Goal: Browse casually: Explore the website without a specific task or goal

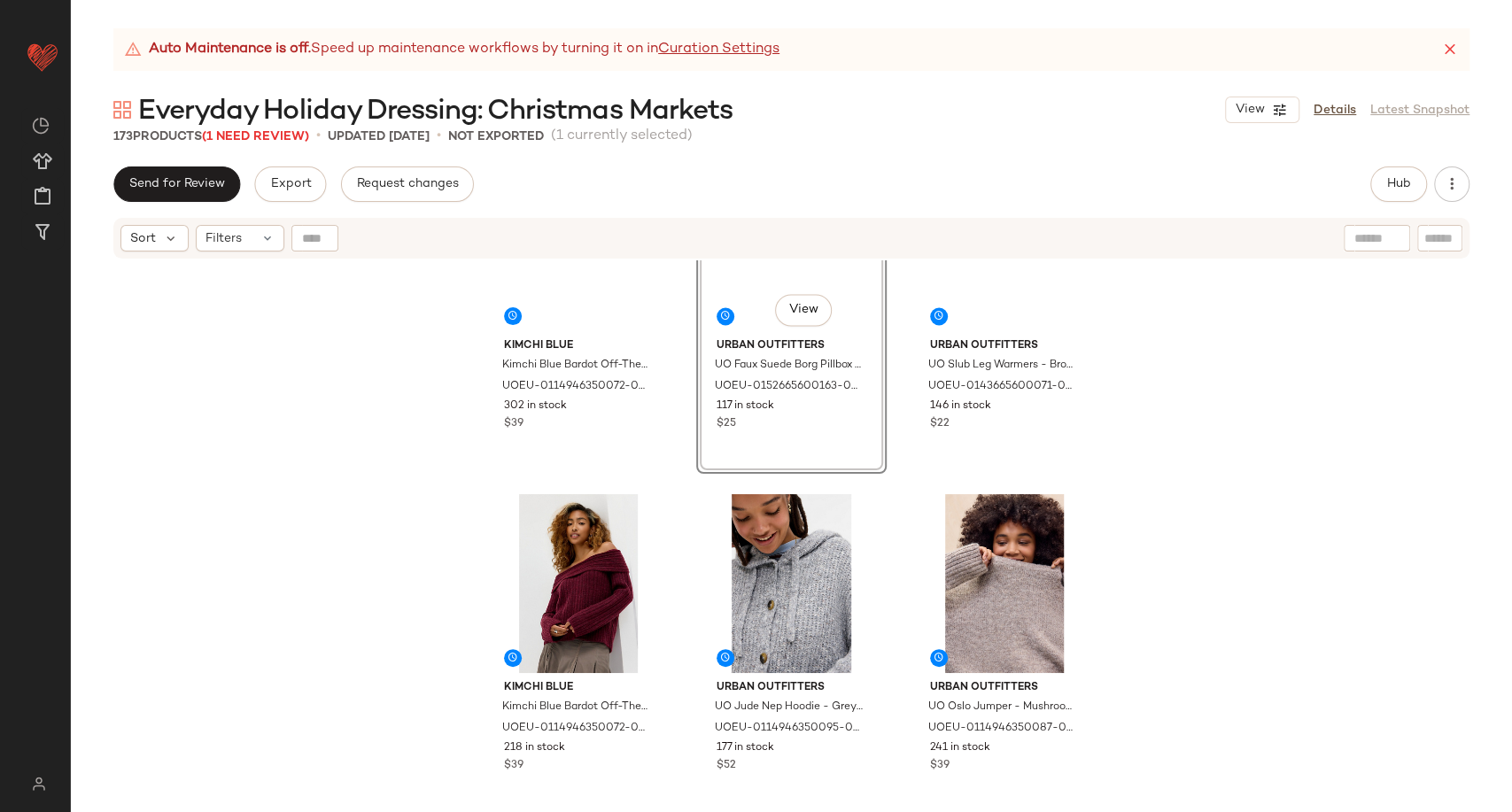
scroll to position [2154, 0]
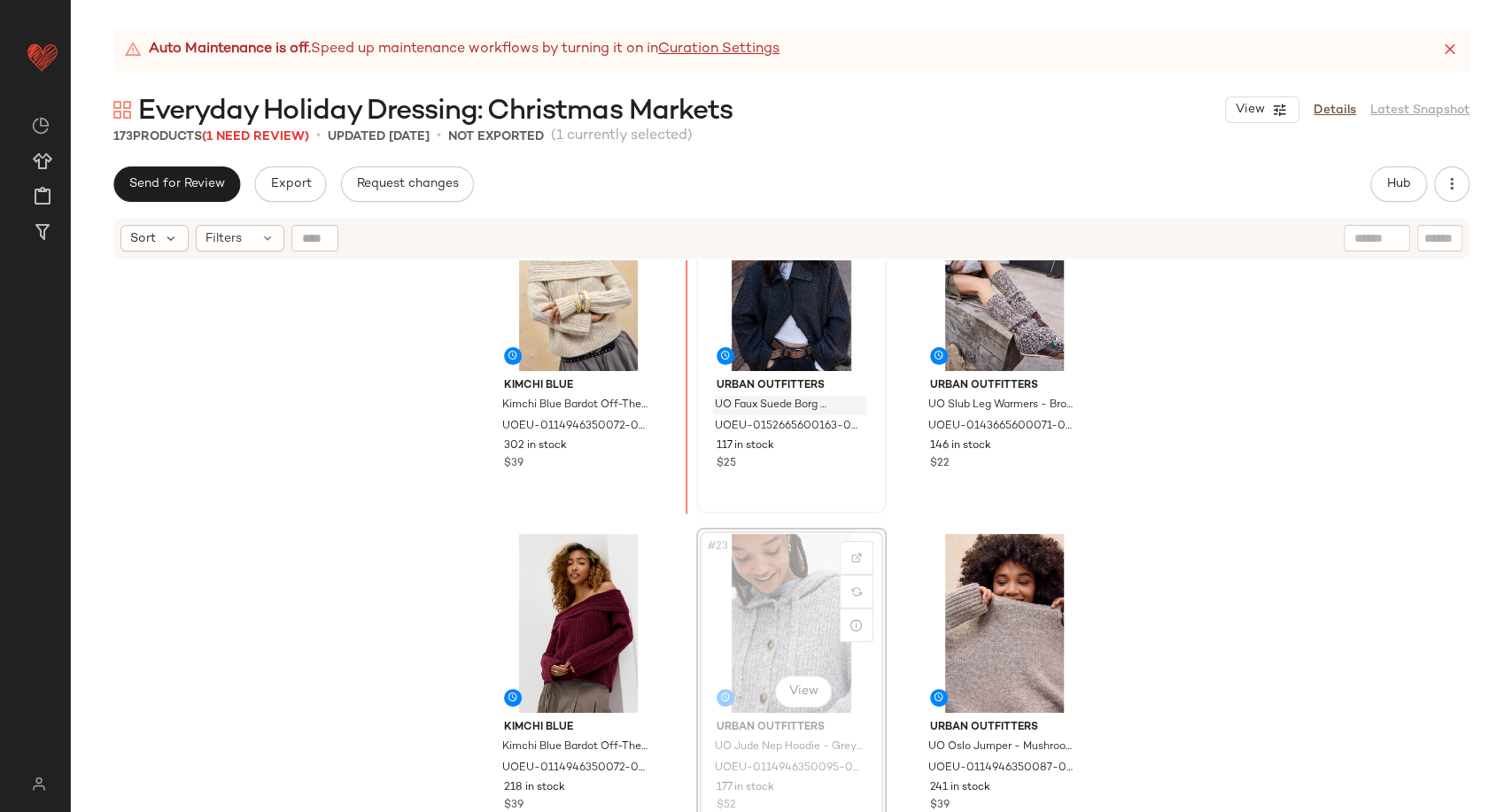
scroll to position [2139, 0]
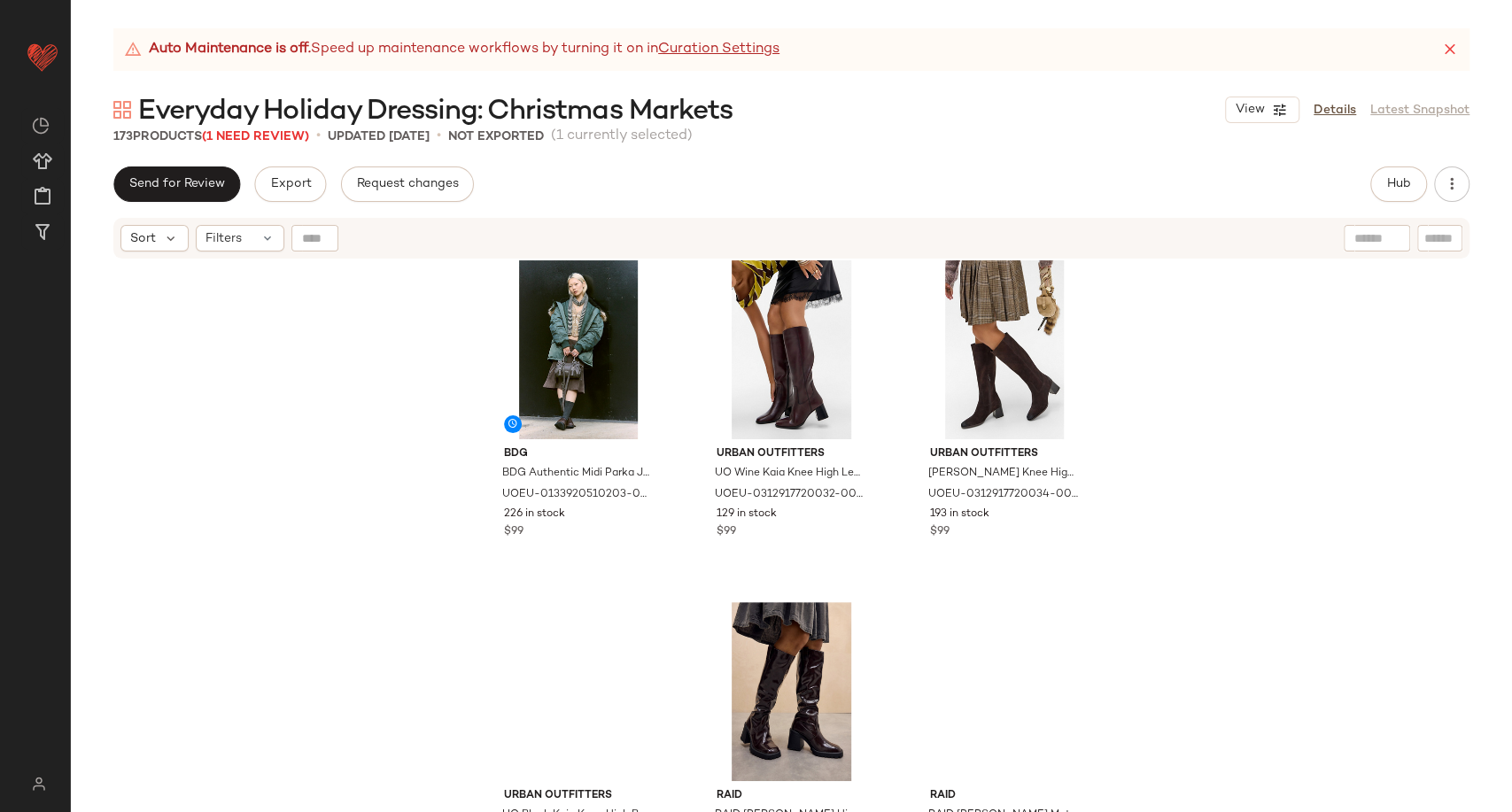
scroll to position [5524, 0]
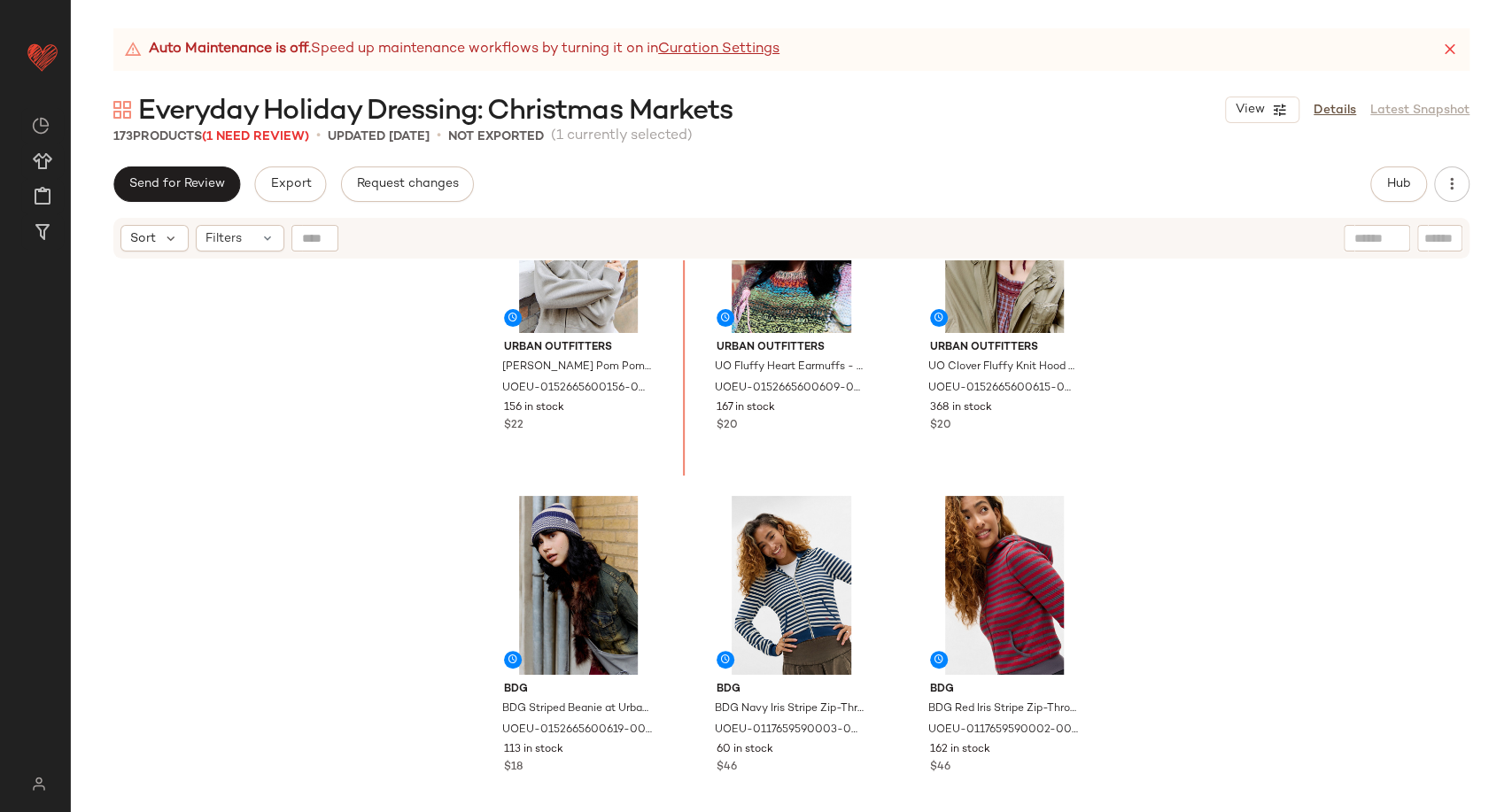
scroll to position [4574, 0]
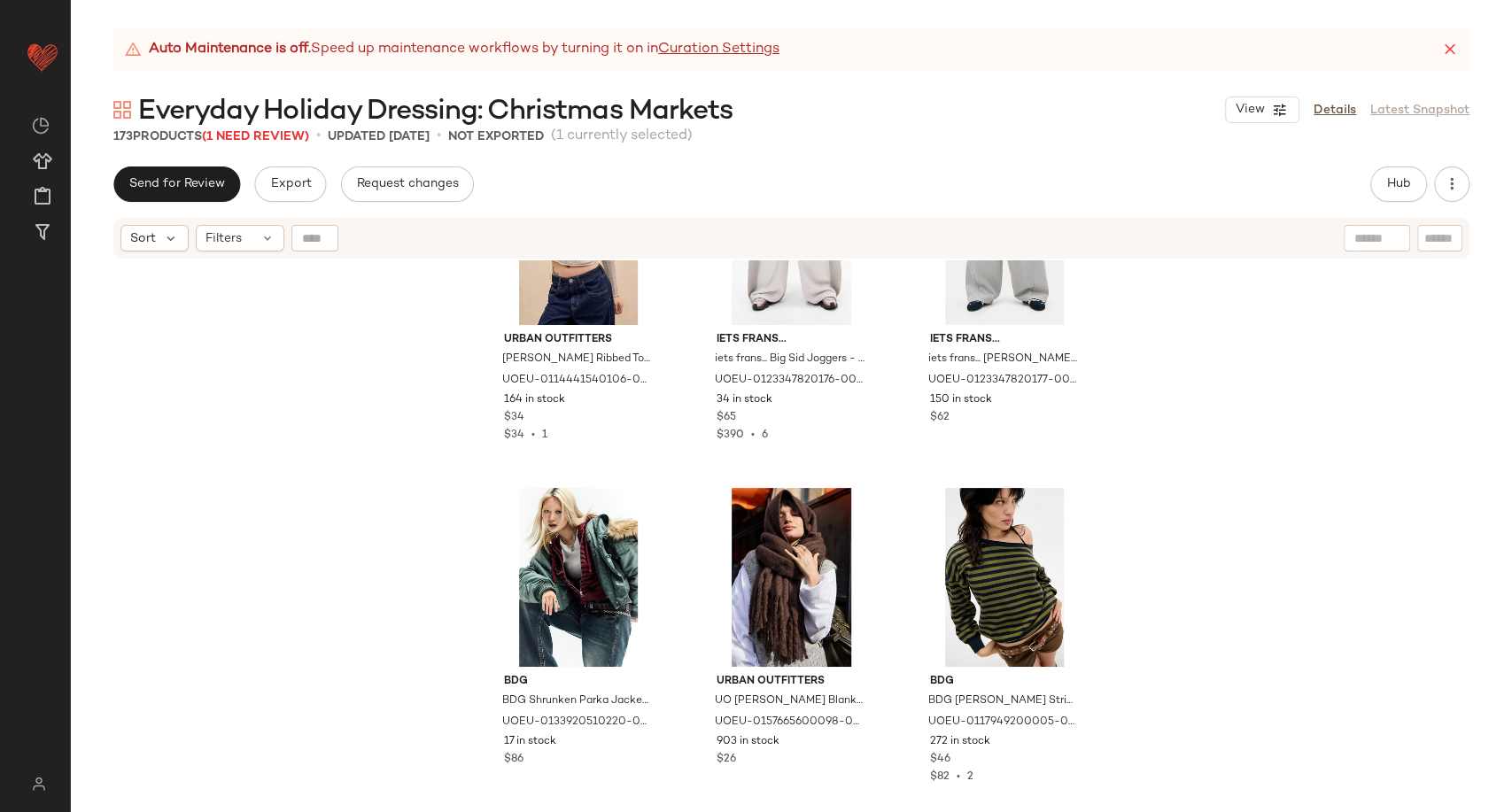
scroll to position [7624, 0]
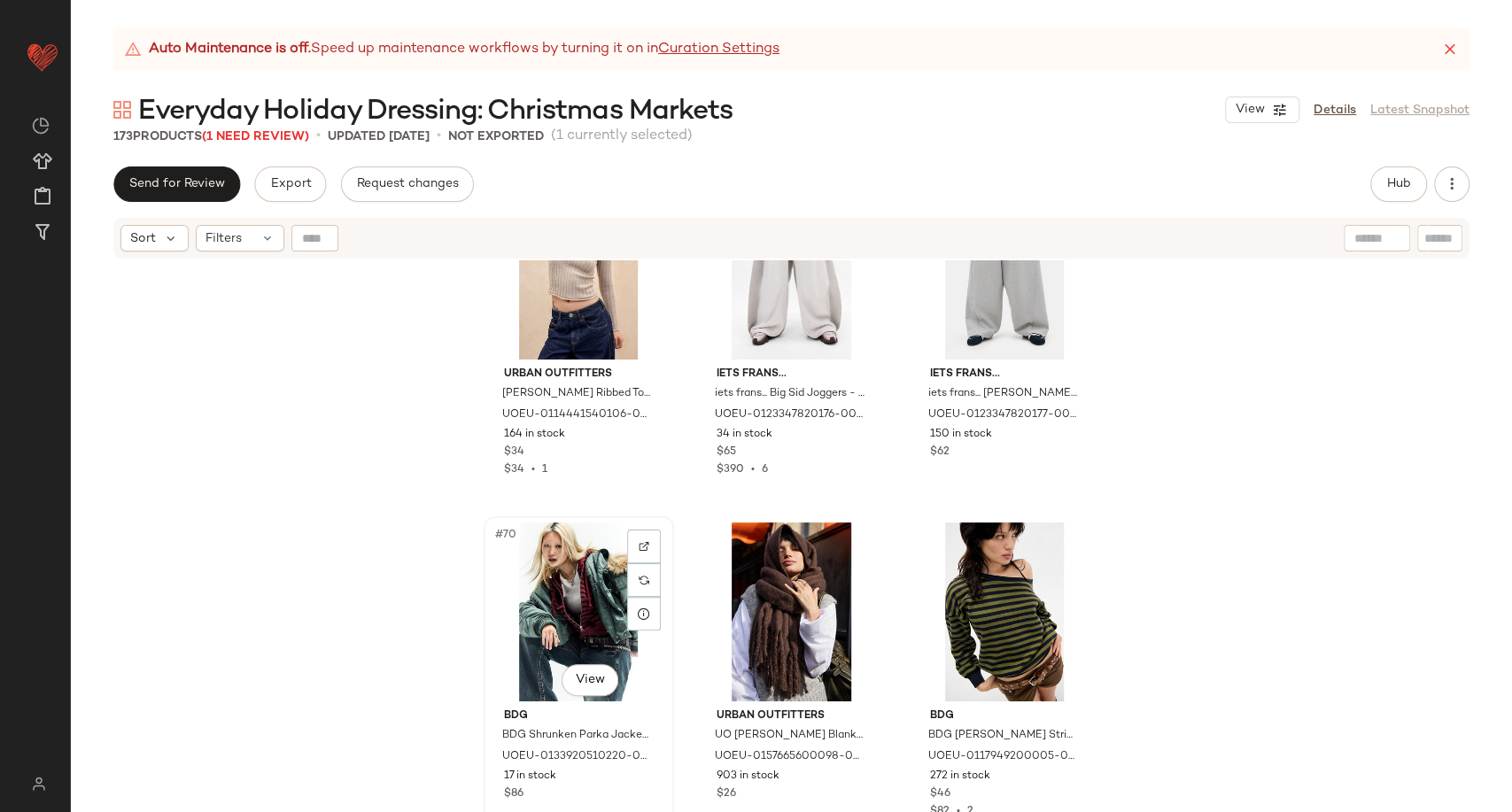
click at [550, 597] on div "#70 View" at bounding box center [579, 611] width 178 height 179
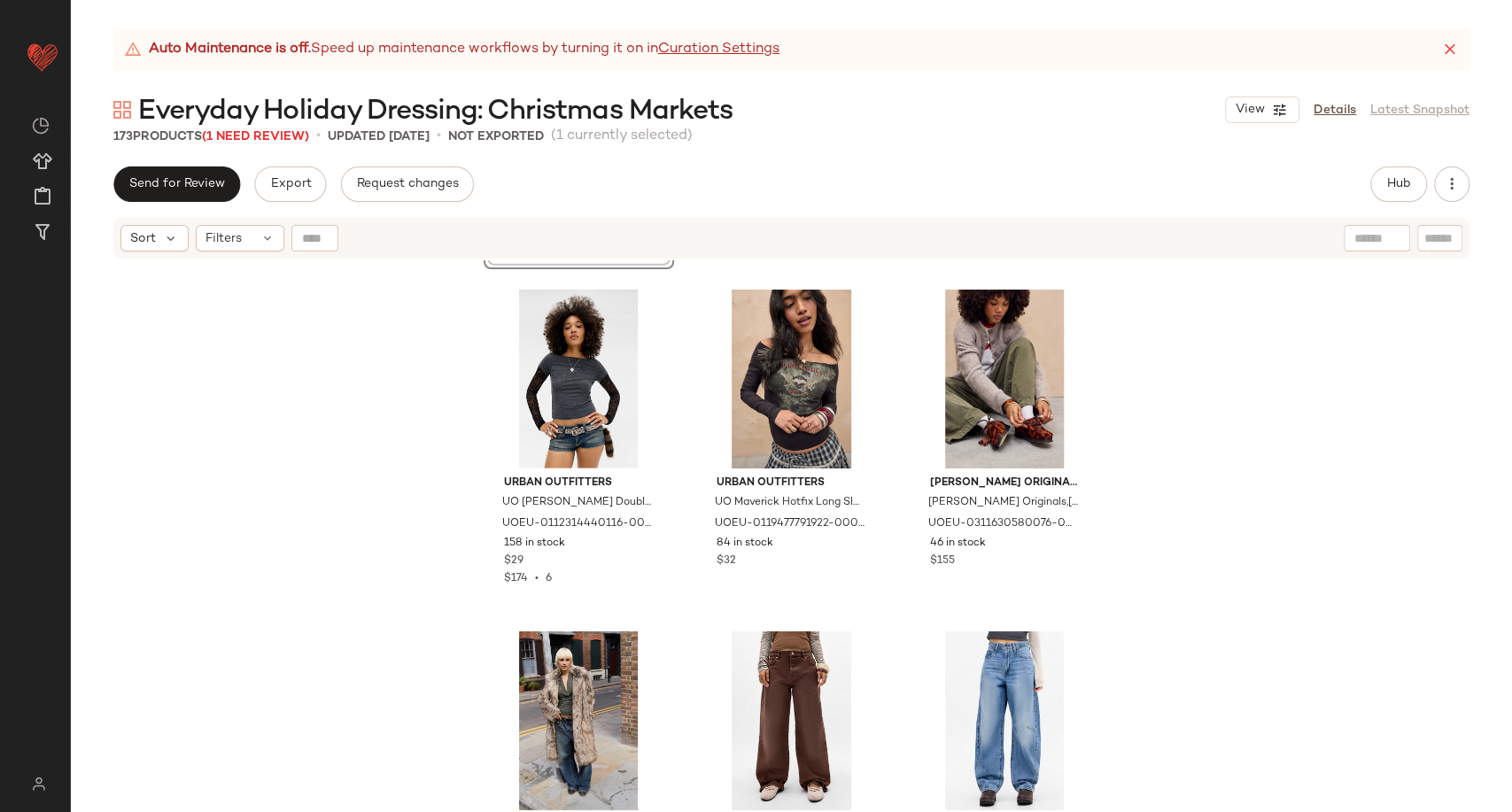
scroll to position [8215, 0]
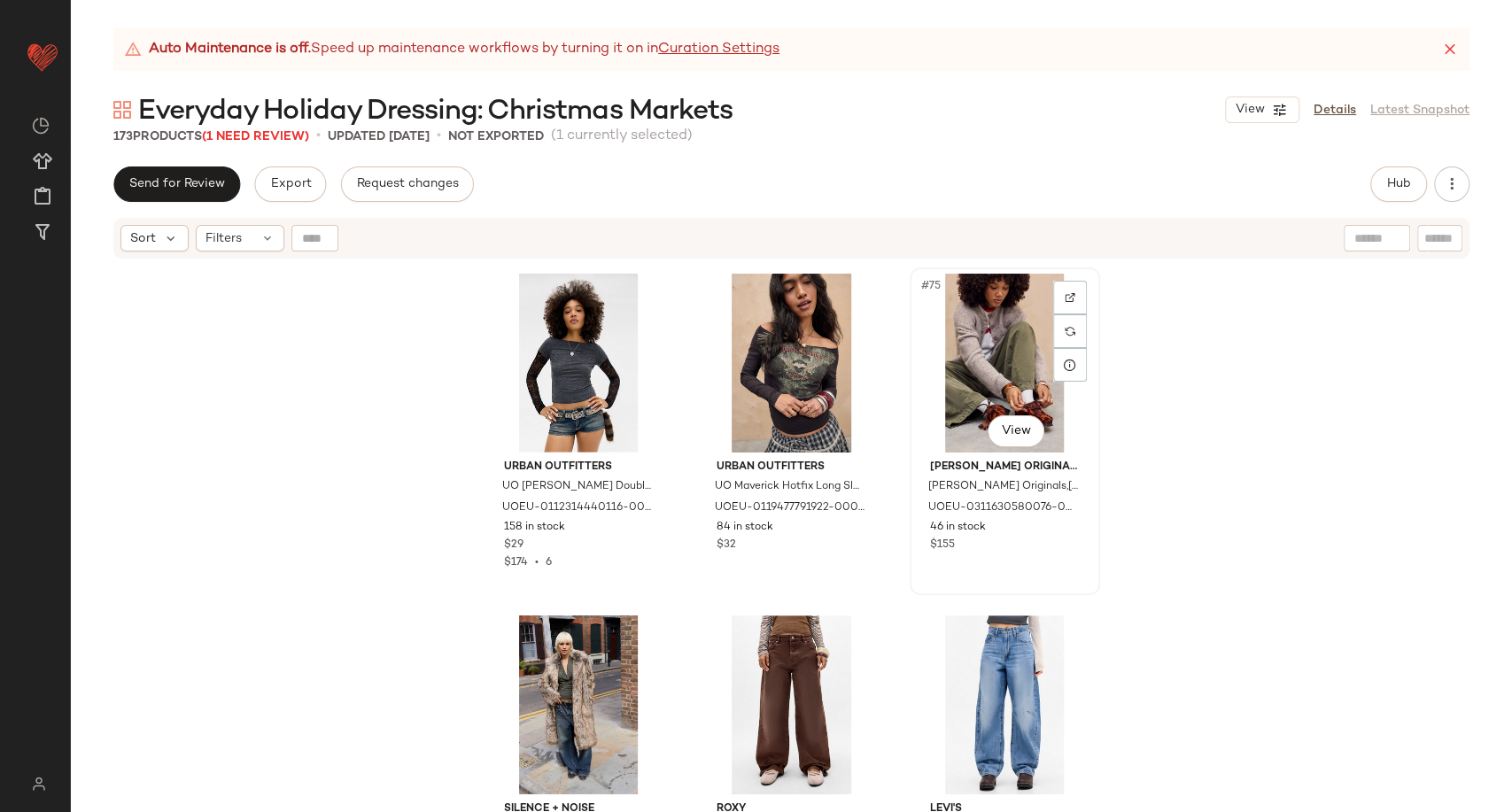
click at [1006, 379] on div "#75 View" at bounding box center [1005, 362] width 178 height 179
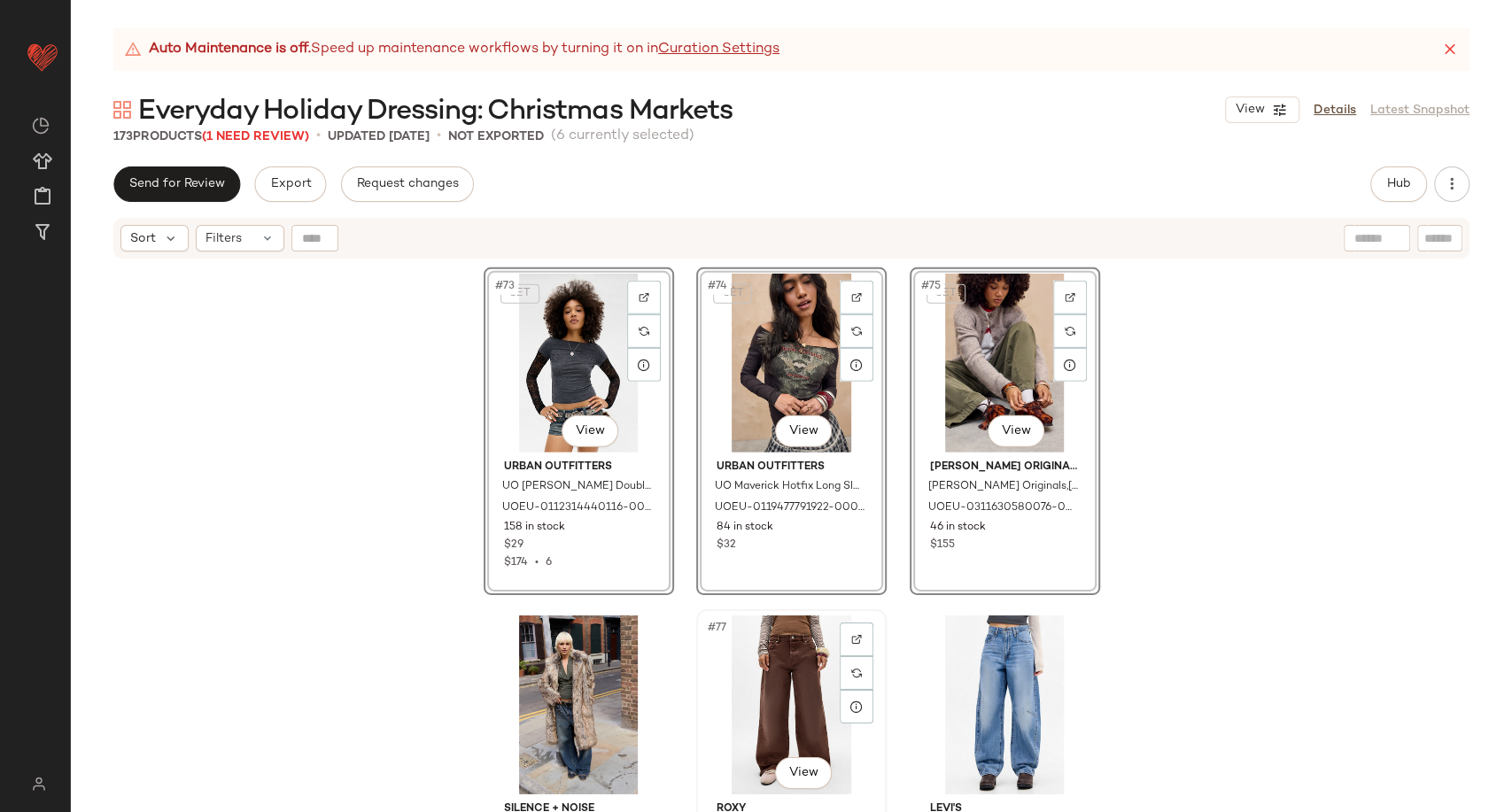
click at [800, 651] on div "#77 View" at bounding box center [791, 704] width 178 height 179
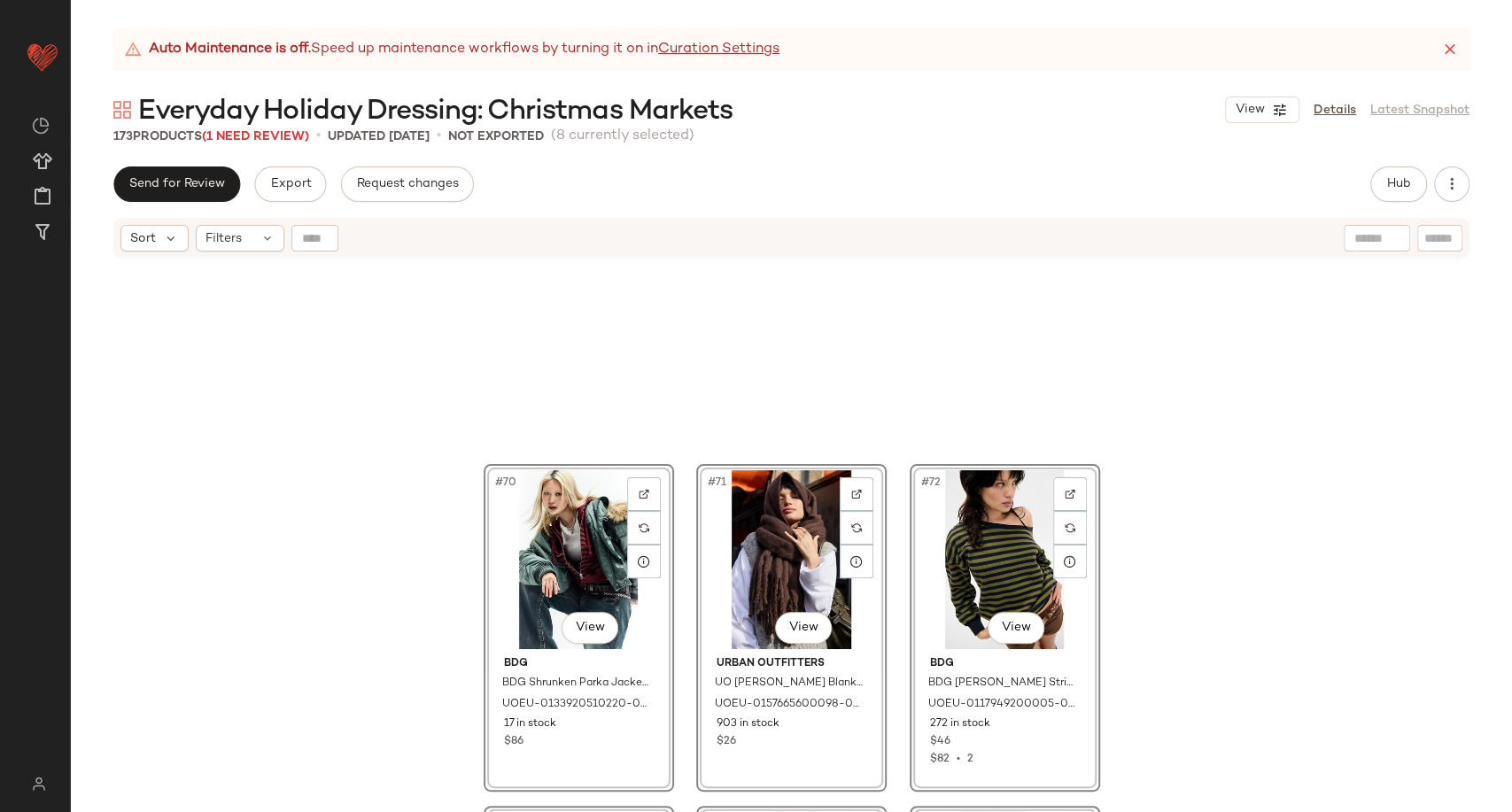
scroll to position [7525, 0]
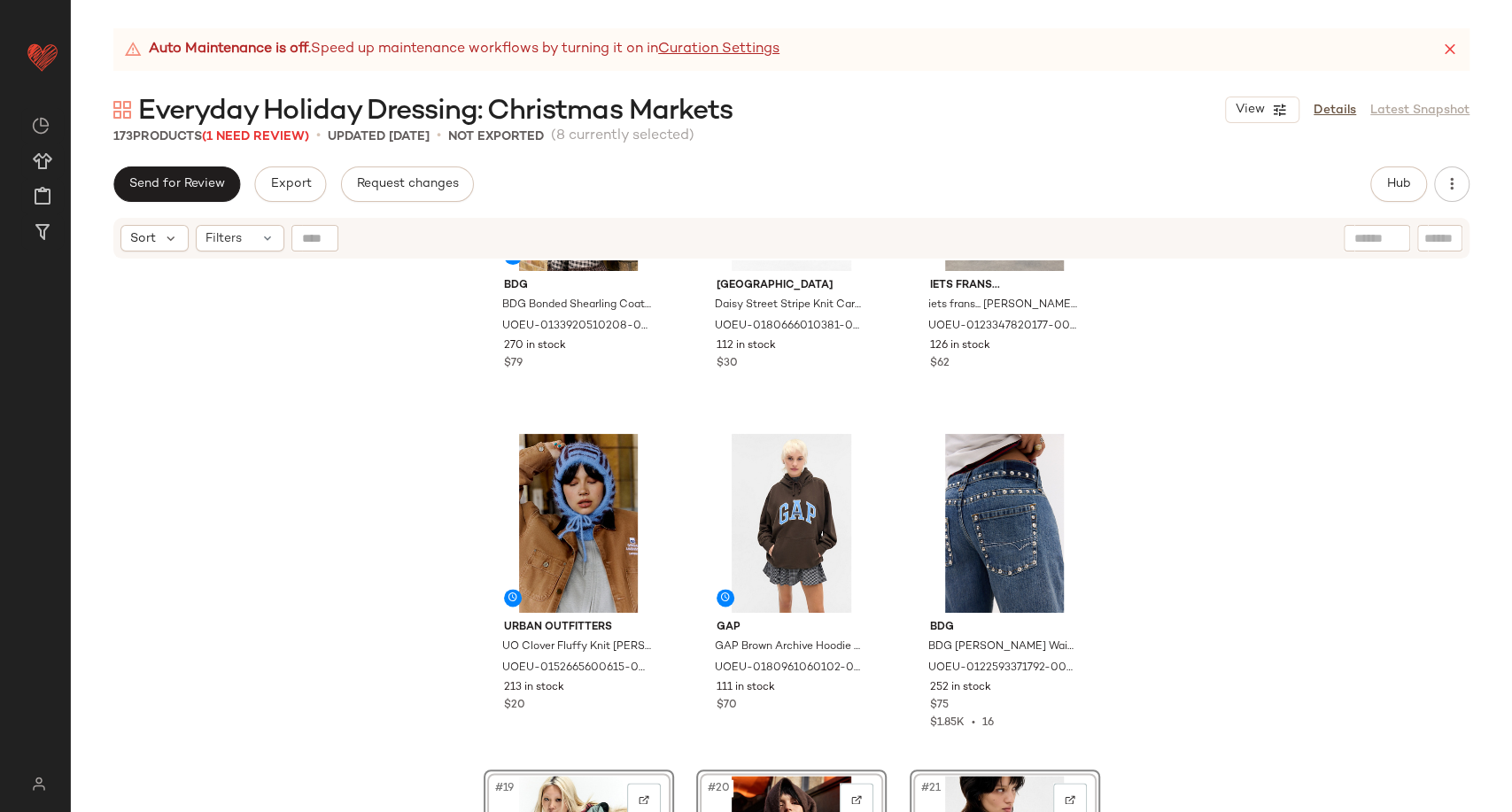
click at [1141, 537] on div "BDG BDG Bonded Shearling Coat Jacket - Brown XL at Urban Outfitters UOEU-013392…" at bounding box center [791, 558] width 1441 height 596
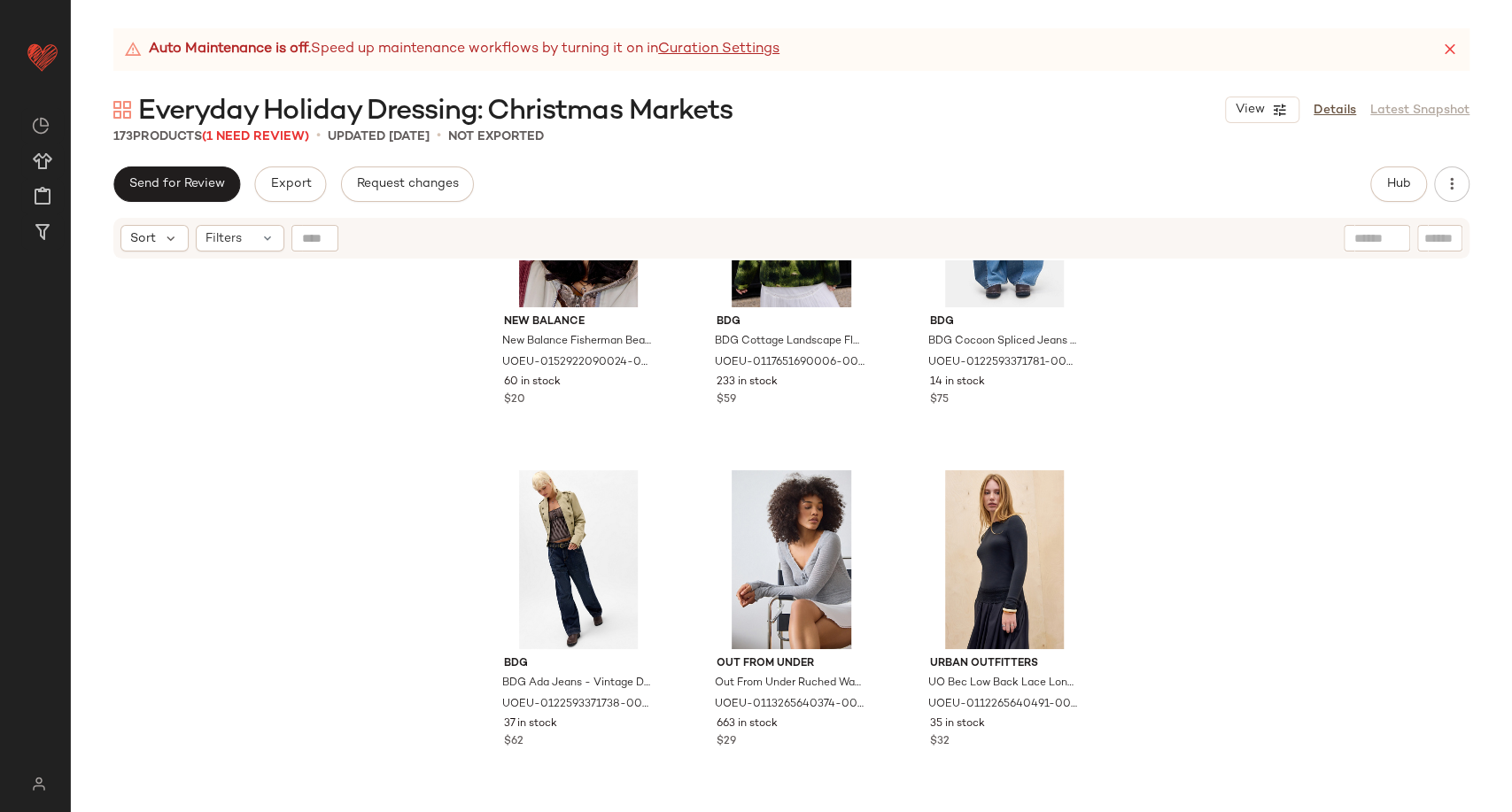
scroll to position [9432, 0]
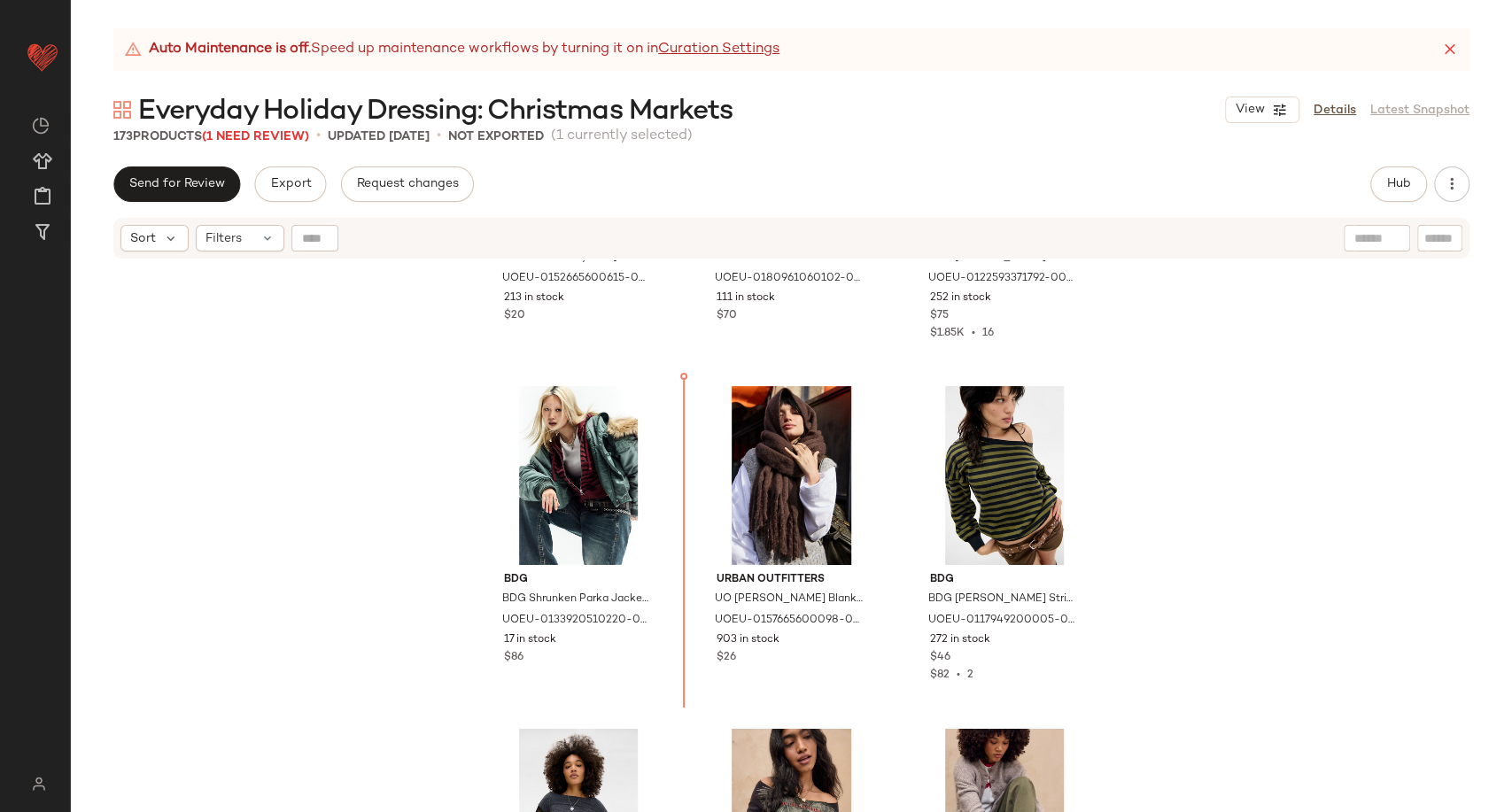
scroll to position [1931, 0]
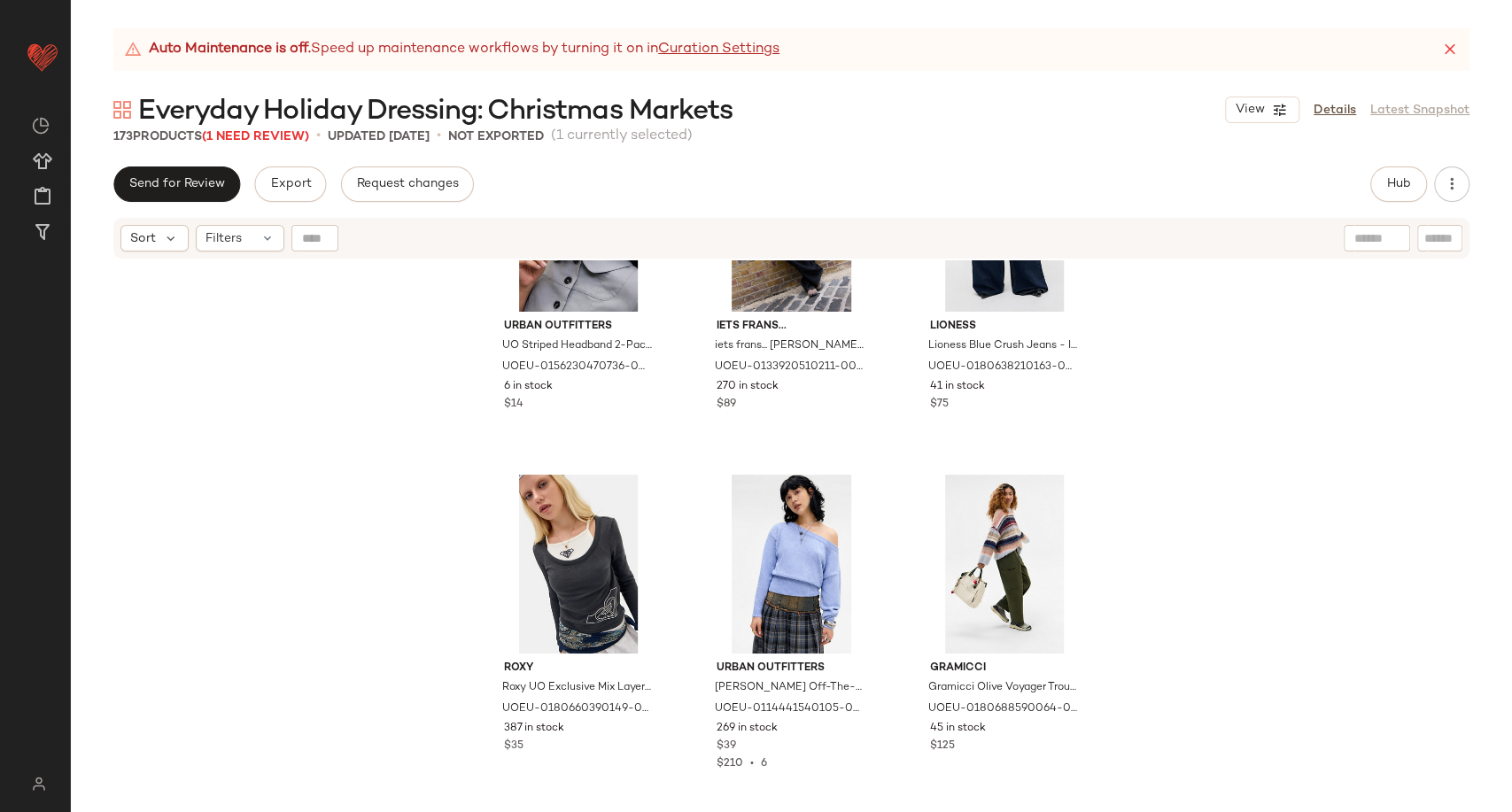
scroll to position [7638, 0]
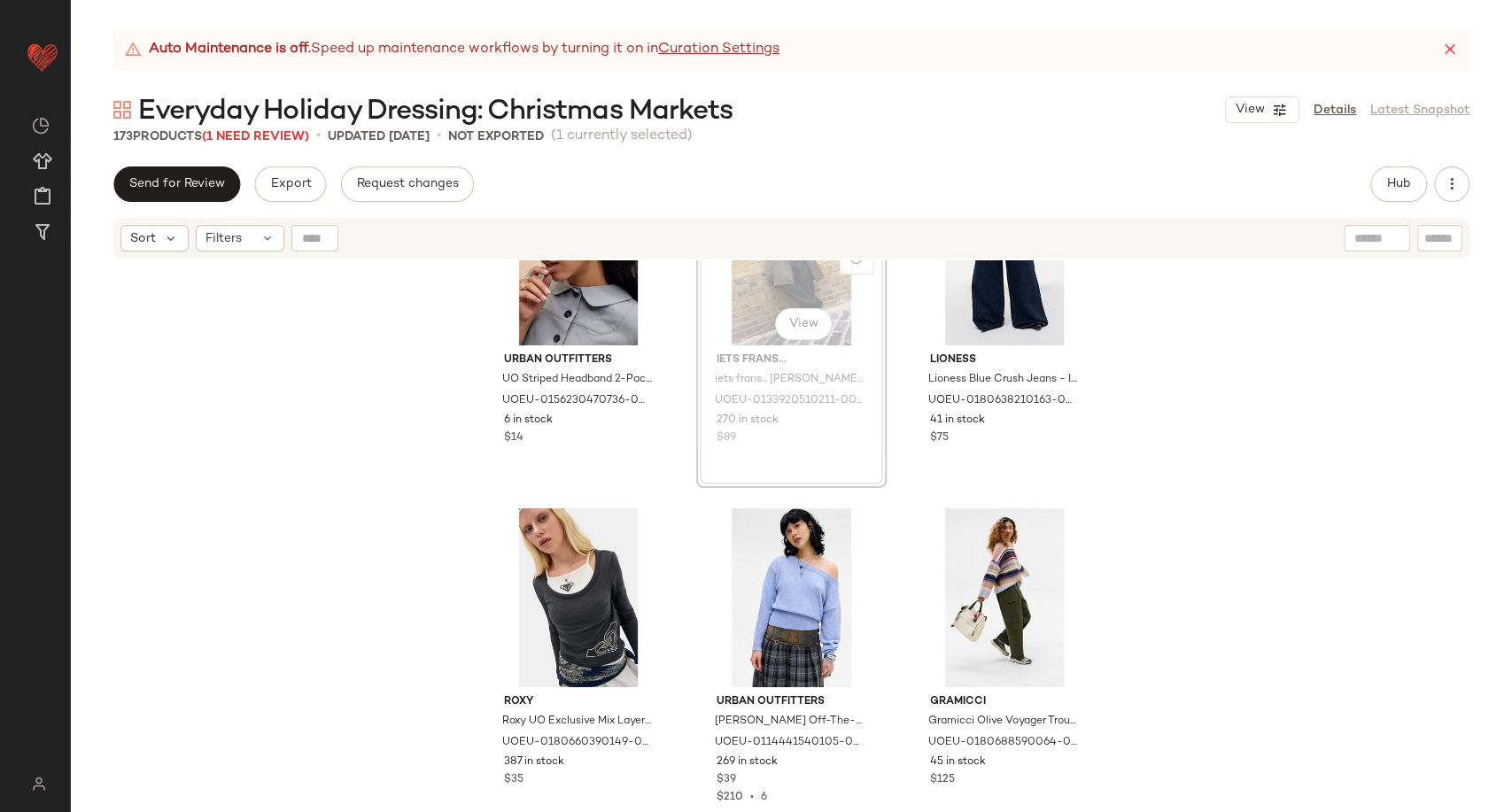
scroll to position [7631, 0]
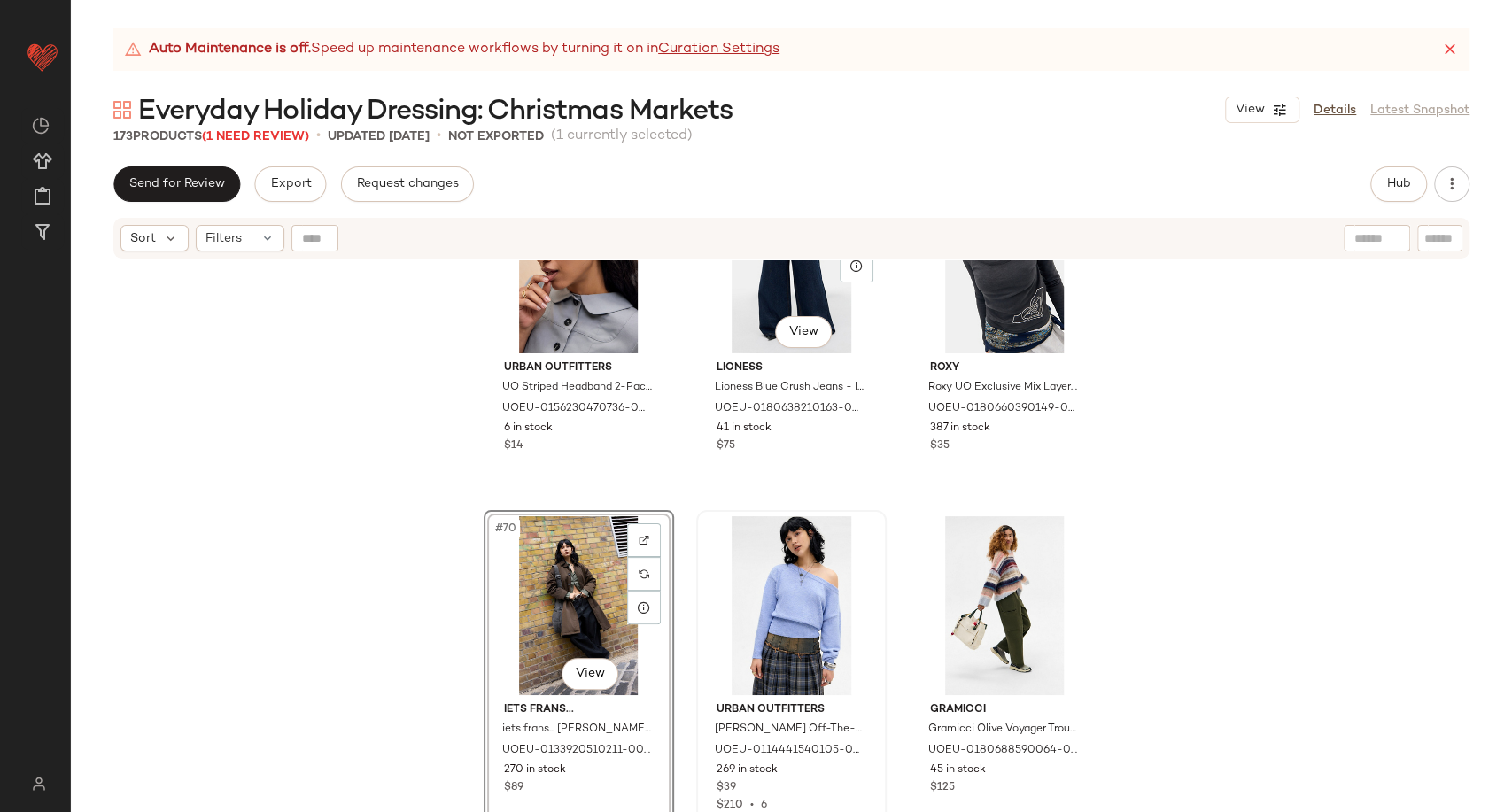
scroll to position [7631, 0]
click at [559, 594] on div "#70 View" at bounding box center [579, 605] width 178 height 179
click at [974, 604] on div "#72 View" at bounding box center [1005, 605] width 178 height 179
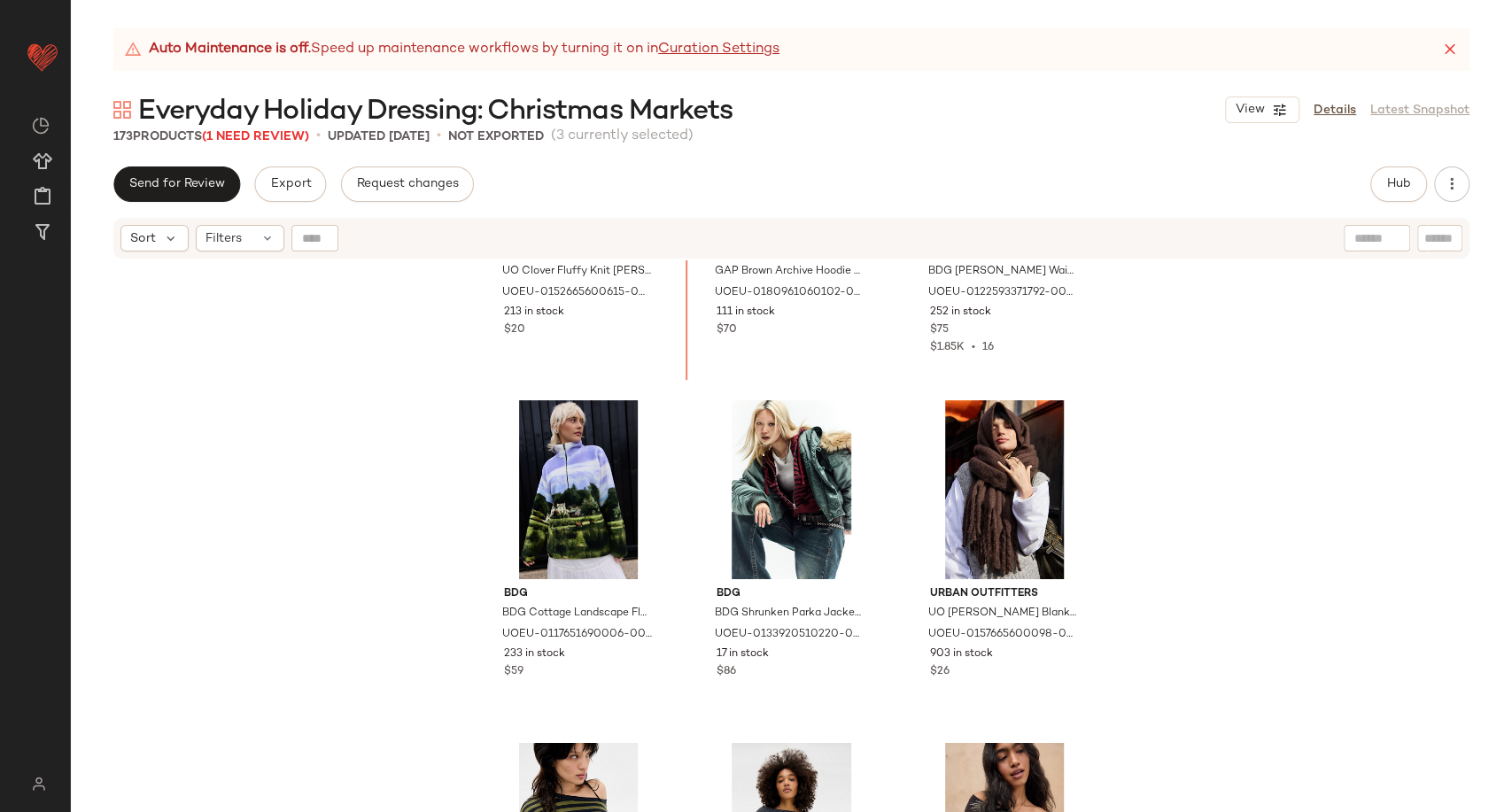
scroll to position [1848, 0]
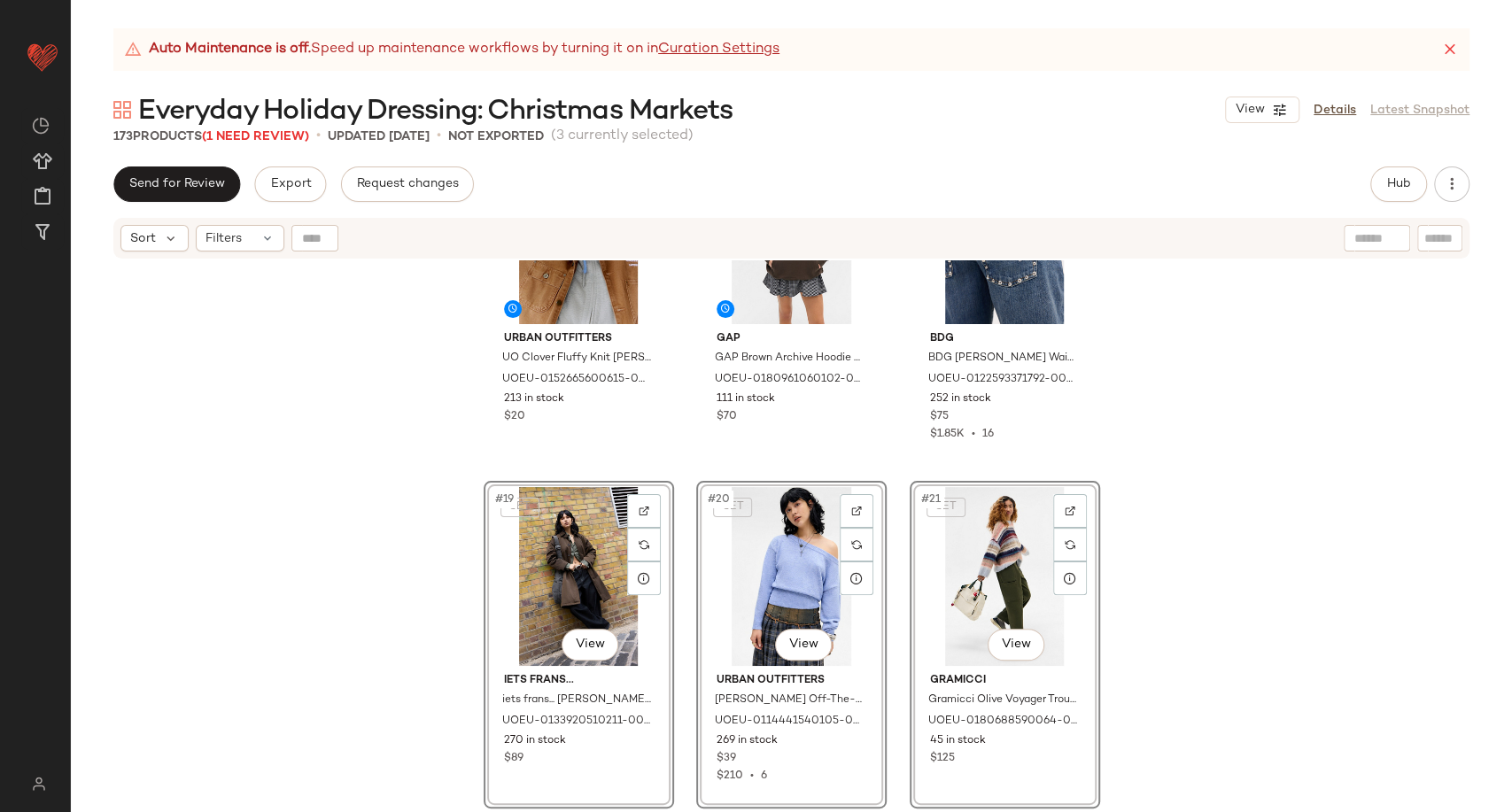
click at [1183, 541] on div "Urban Outfitters UO Clover Fluffy Knit [PERSON_NAME] at Urban Outfitters UOEU-0…" at bounding box center [791, 558] width 1441 height 596
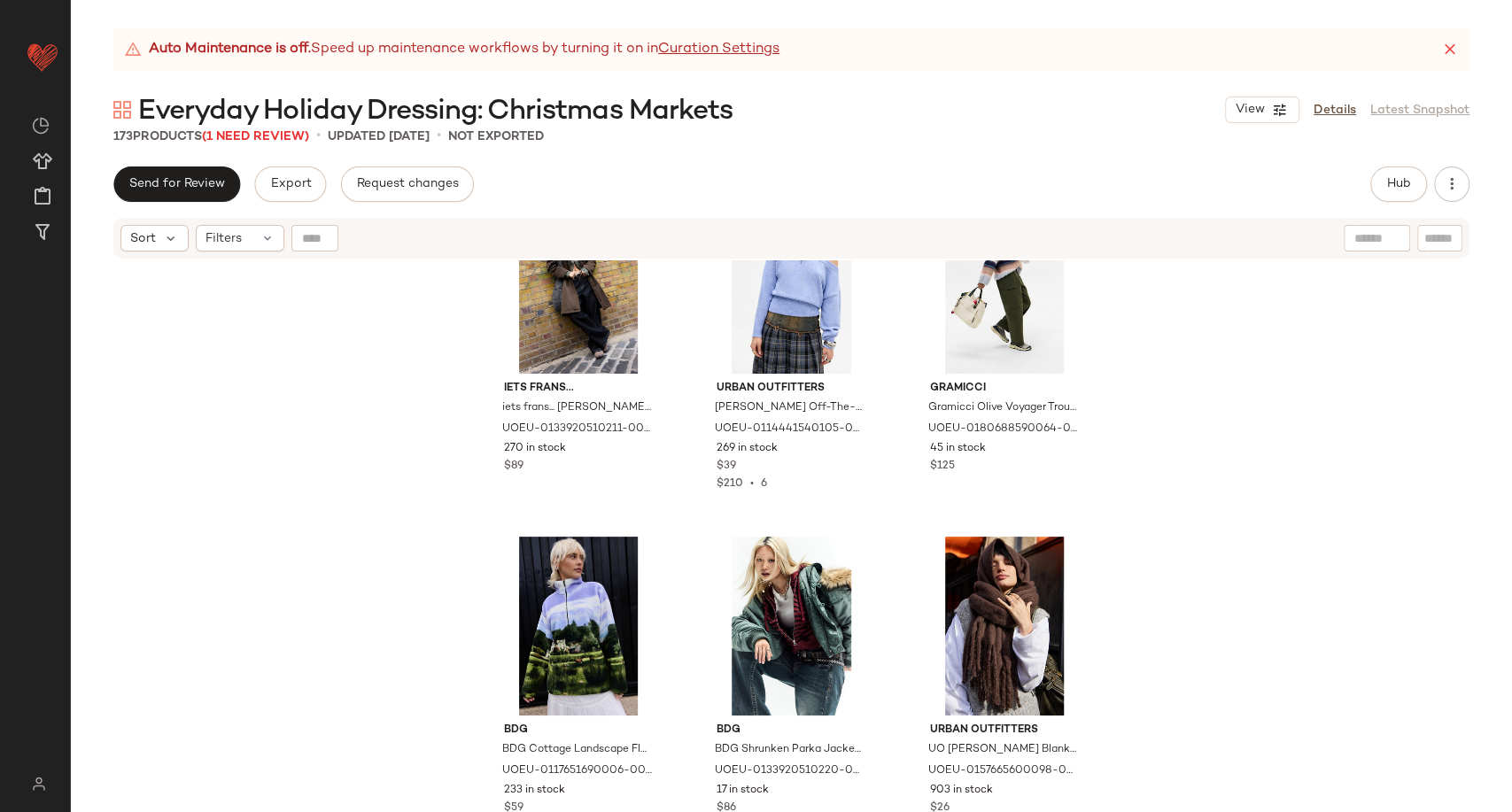
scroll to position [2143, 0]
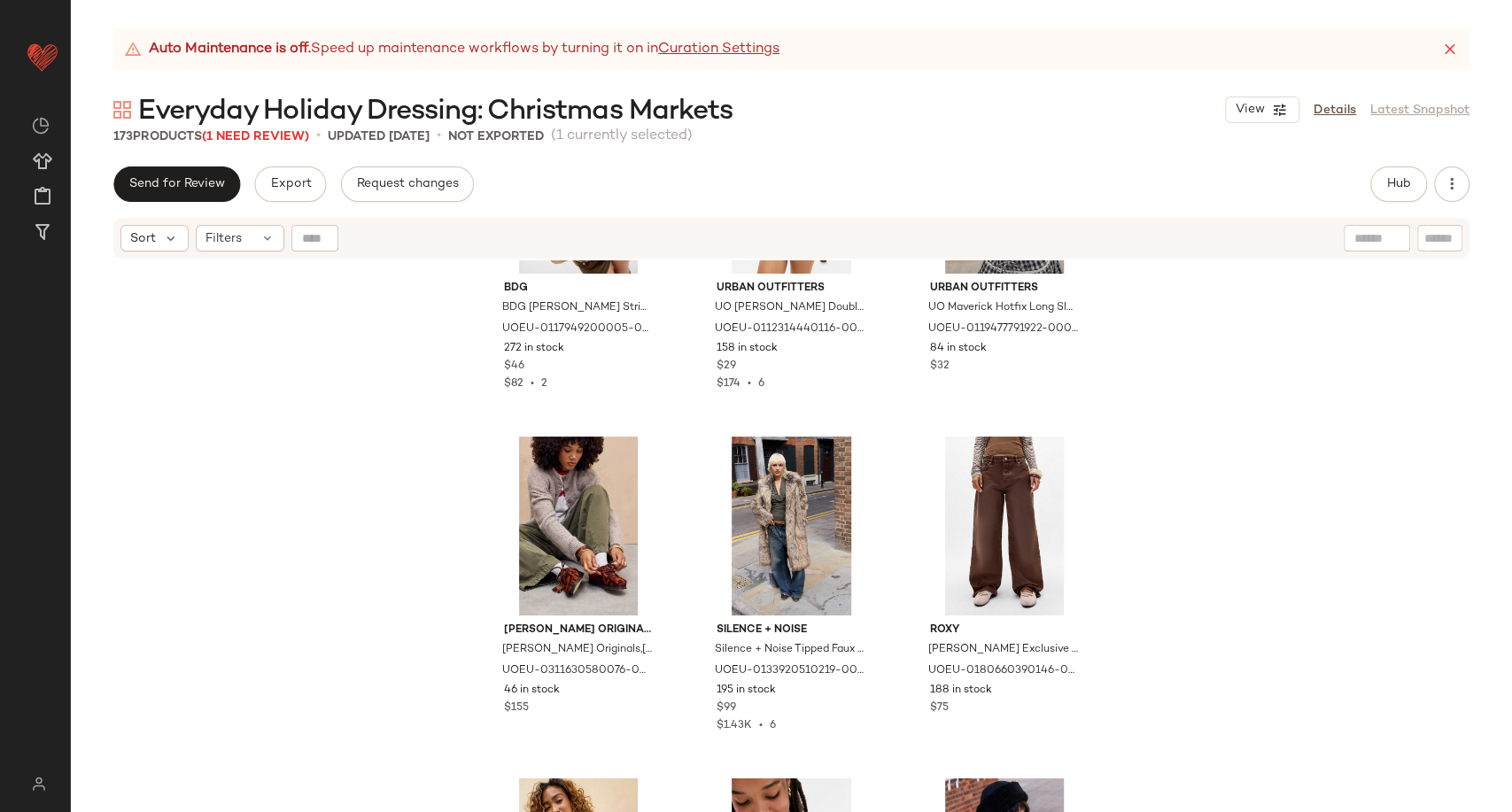
scroll to position [3029, 0]
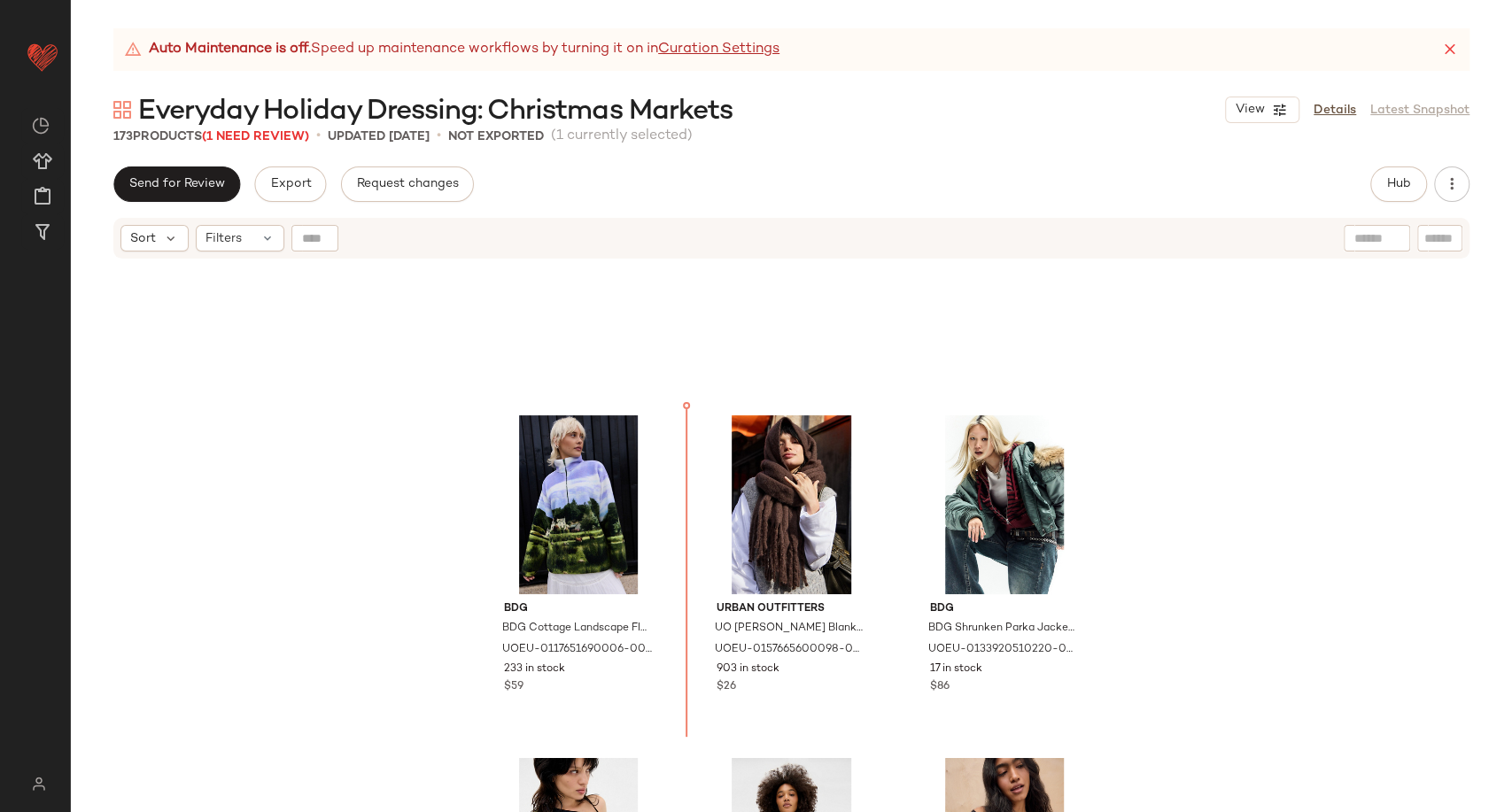
scroll to position [2235, 0]
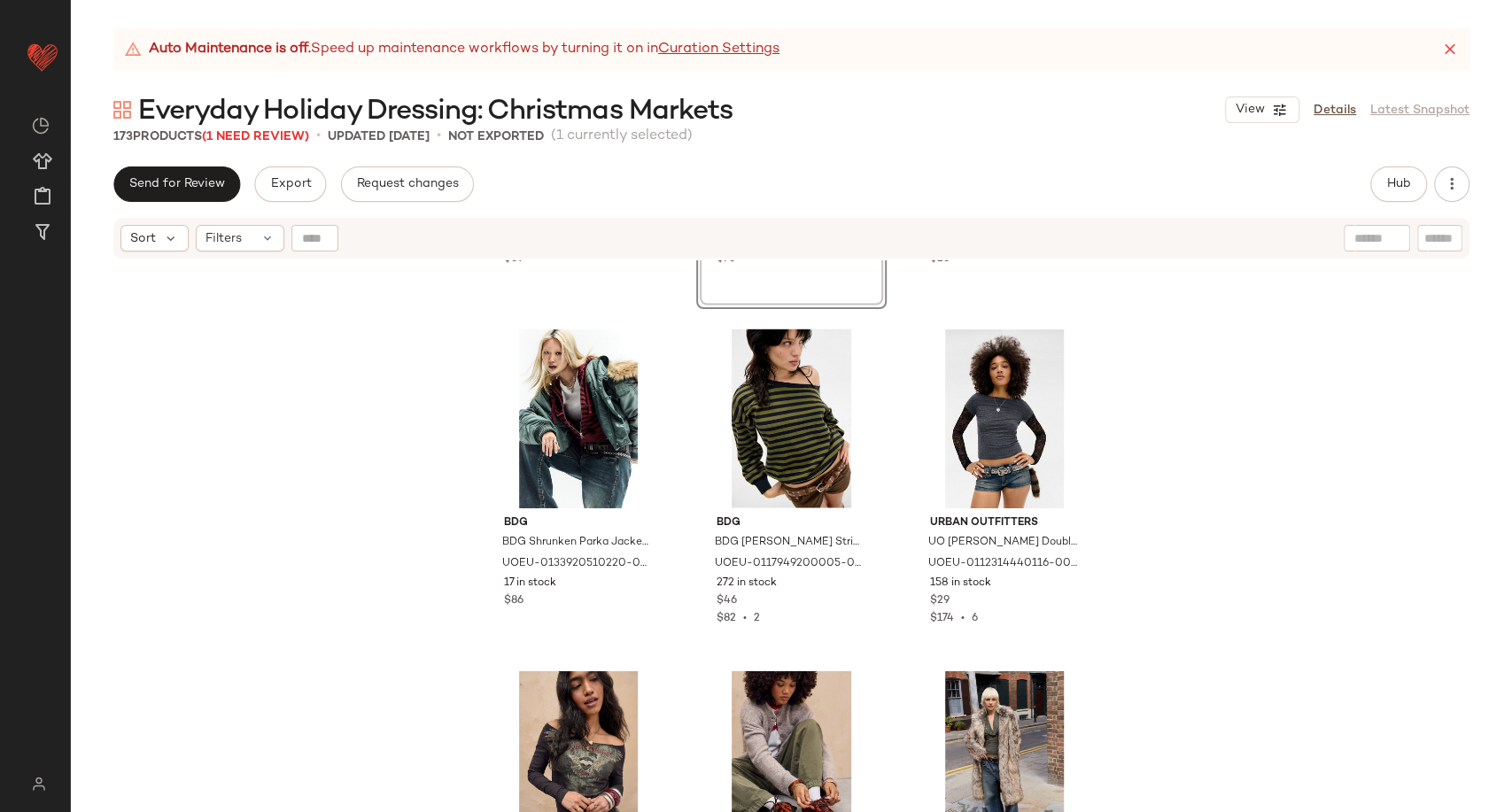
scroll to position [2727, 0]
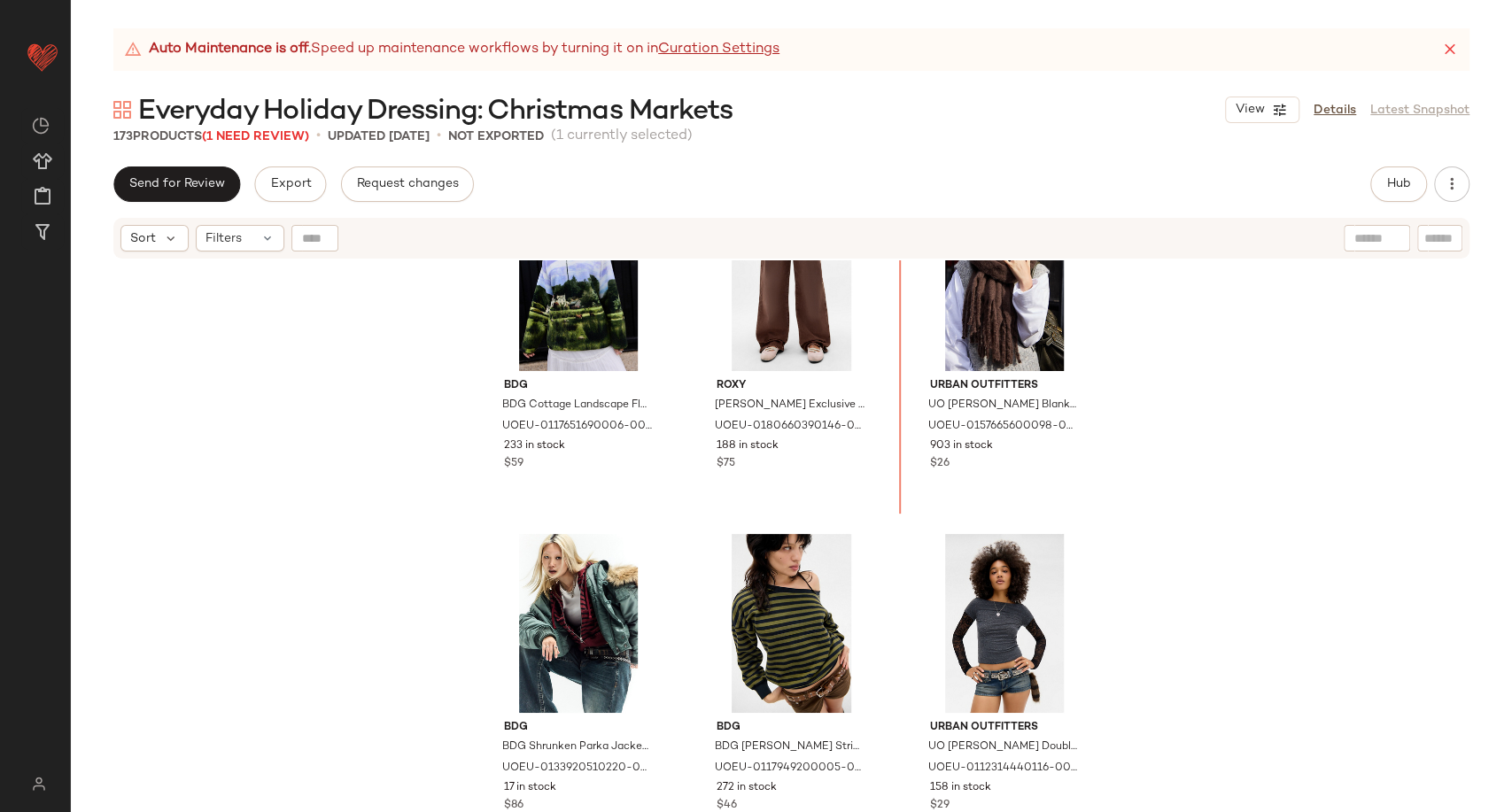
scroll to position [2485, 0]
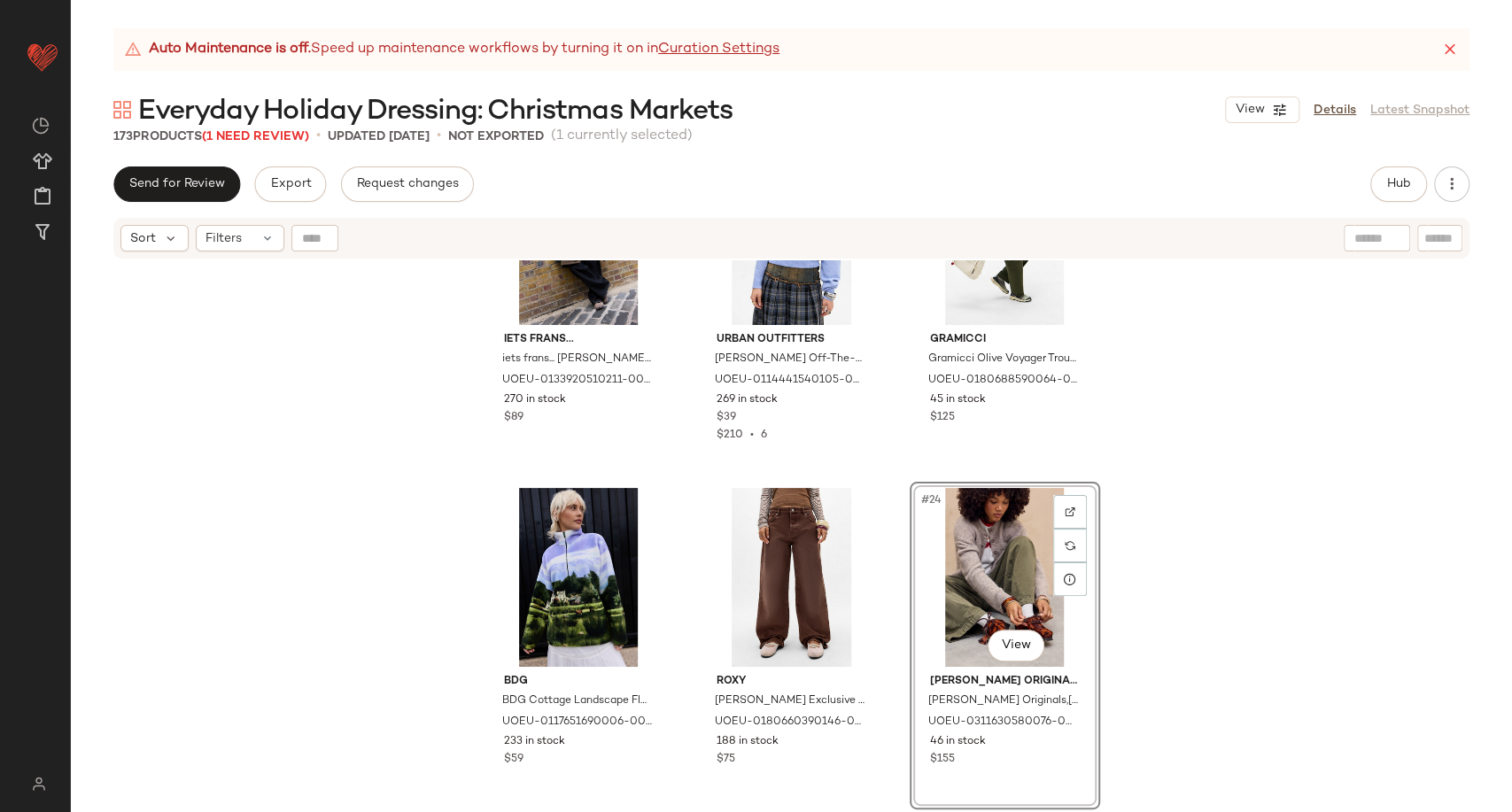
scroll to position [2485, 0]
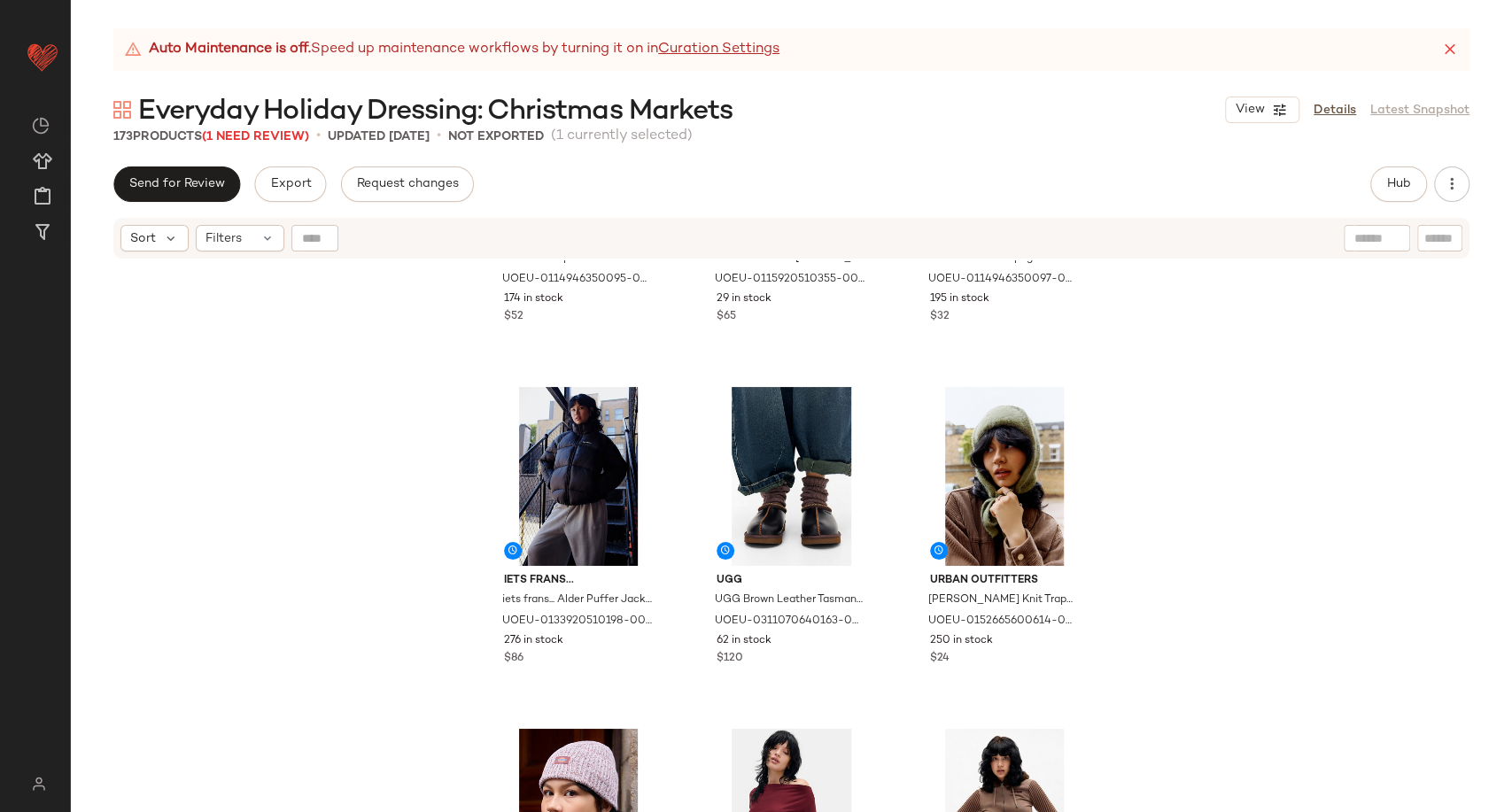
scroll to position [4354, 0]
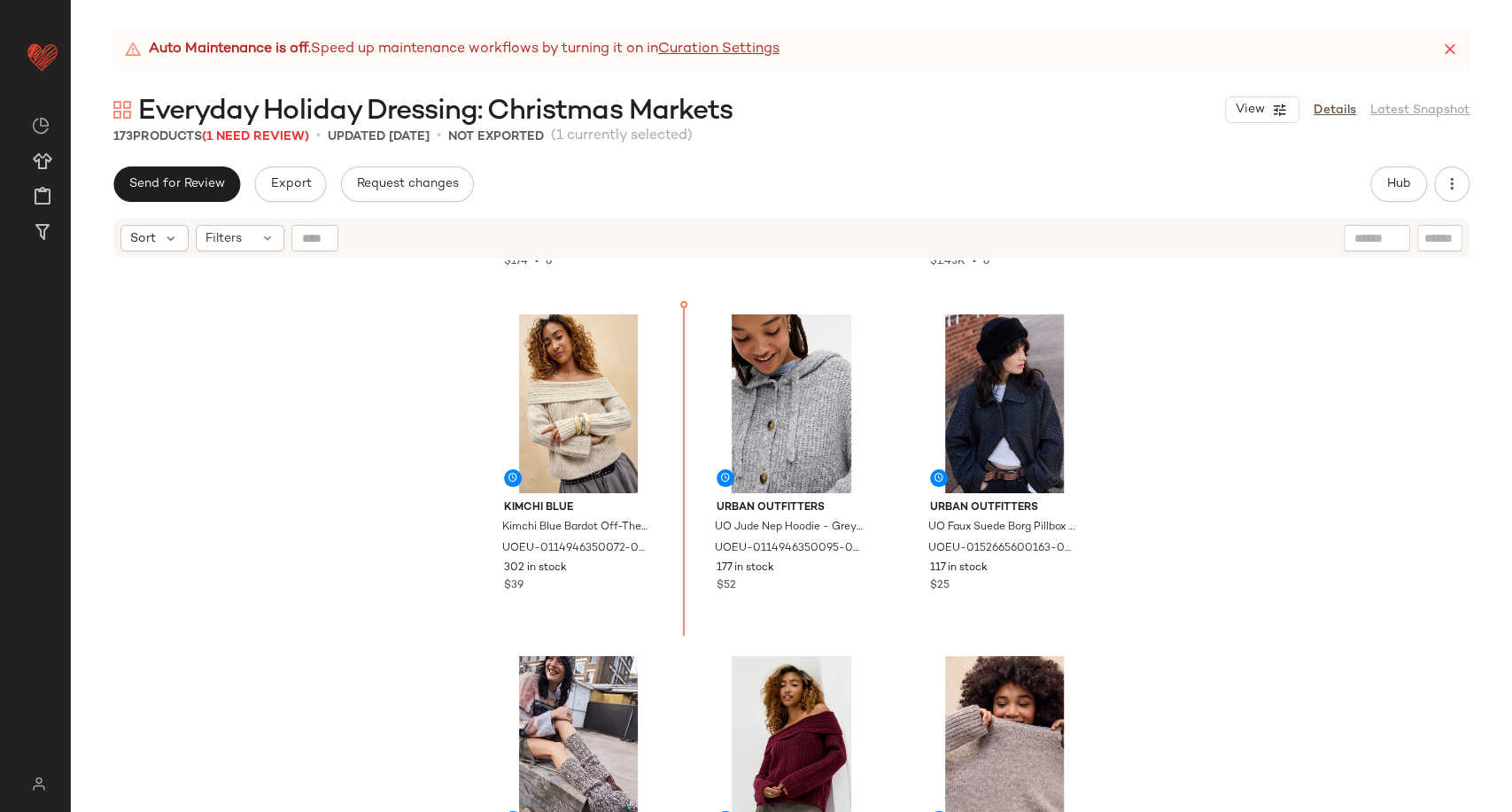
scroll to position [3348, 0]
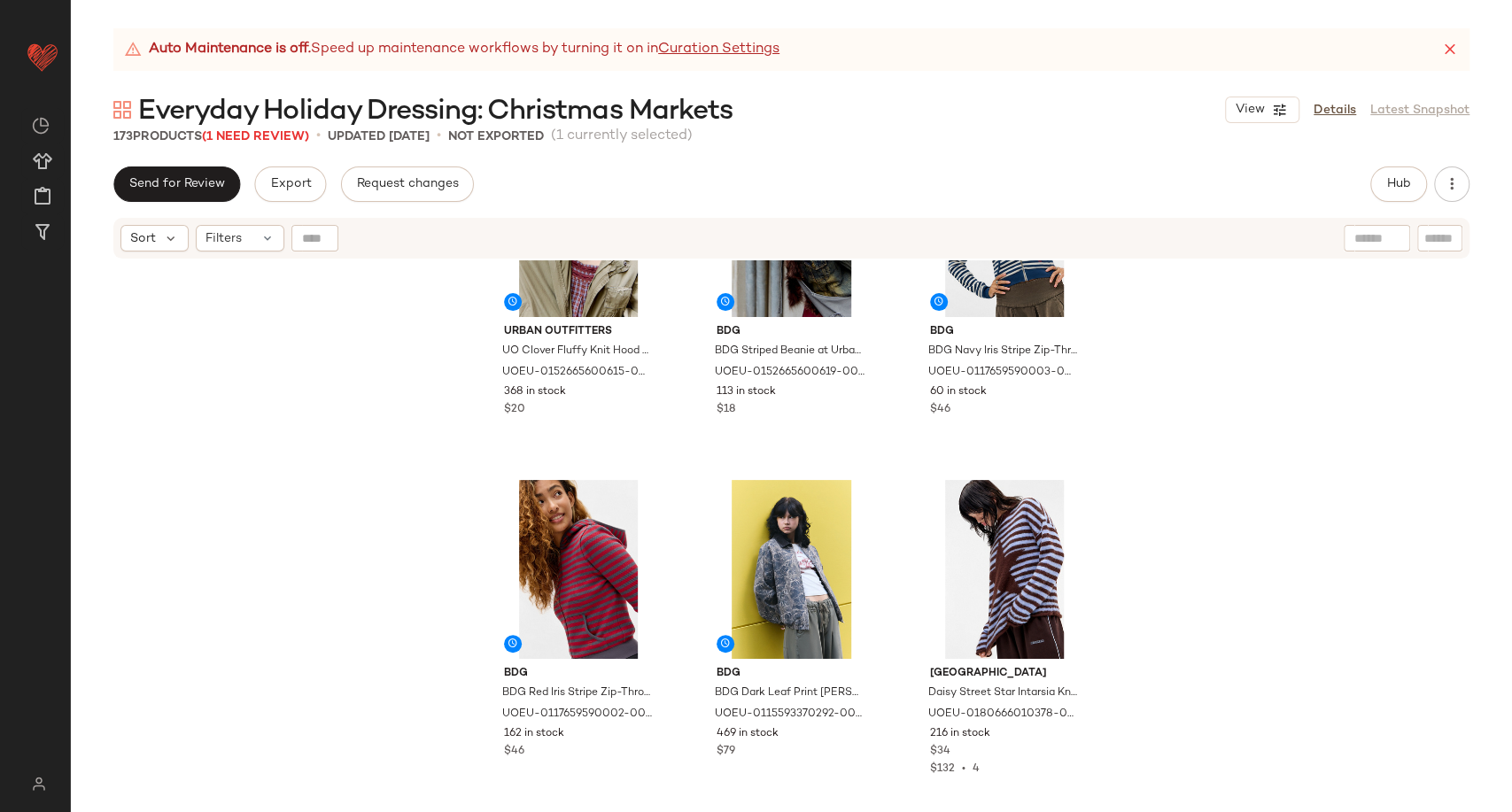
scroll to position [6397, 0]
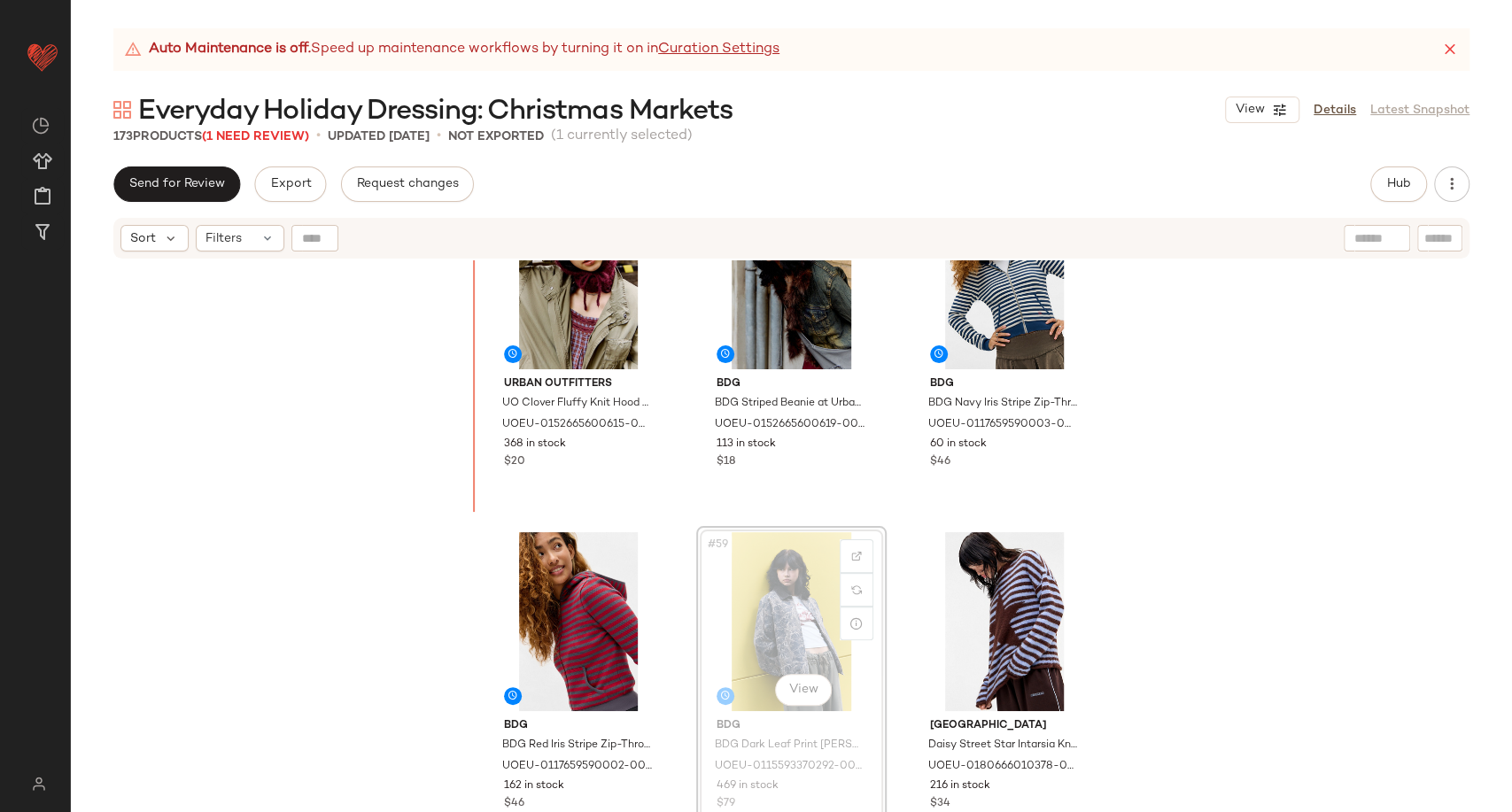
scroll to position [6226, 0]
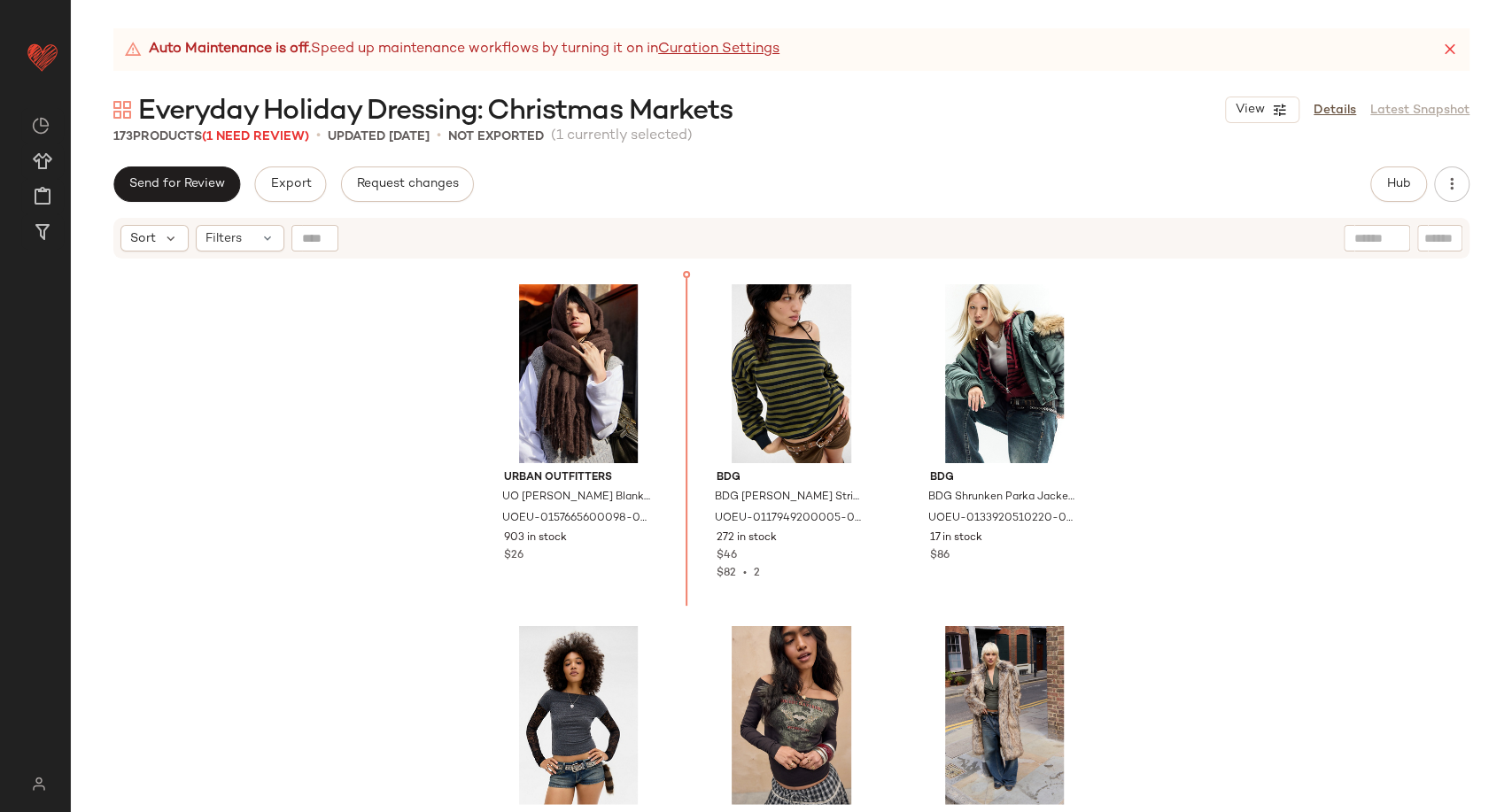
scroll to position [2693, 0]
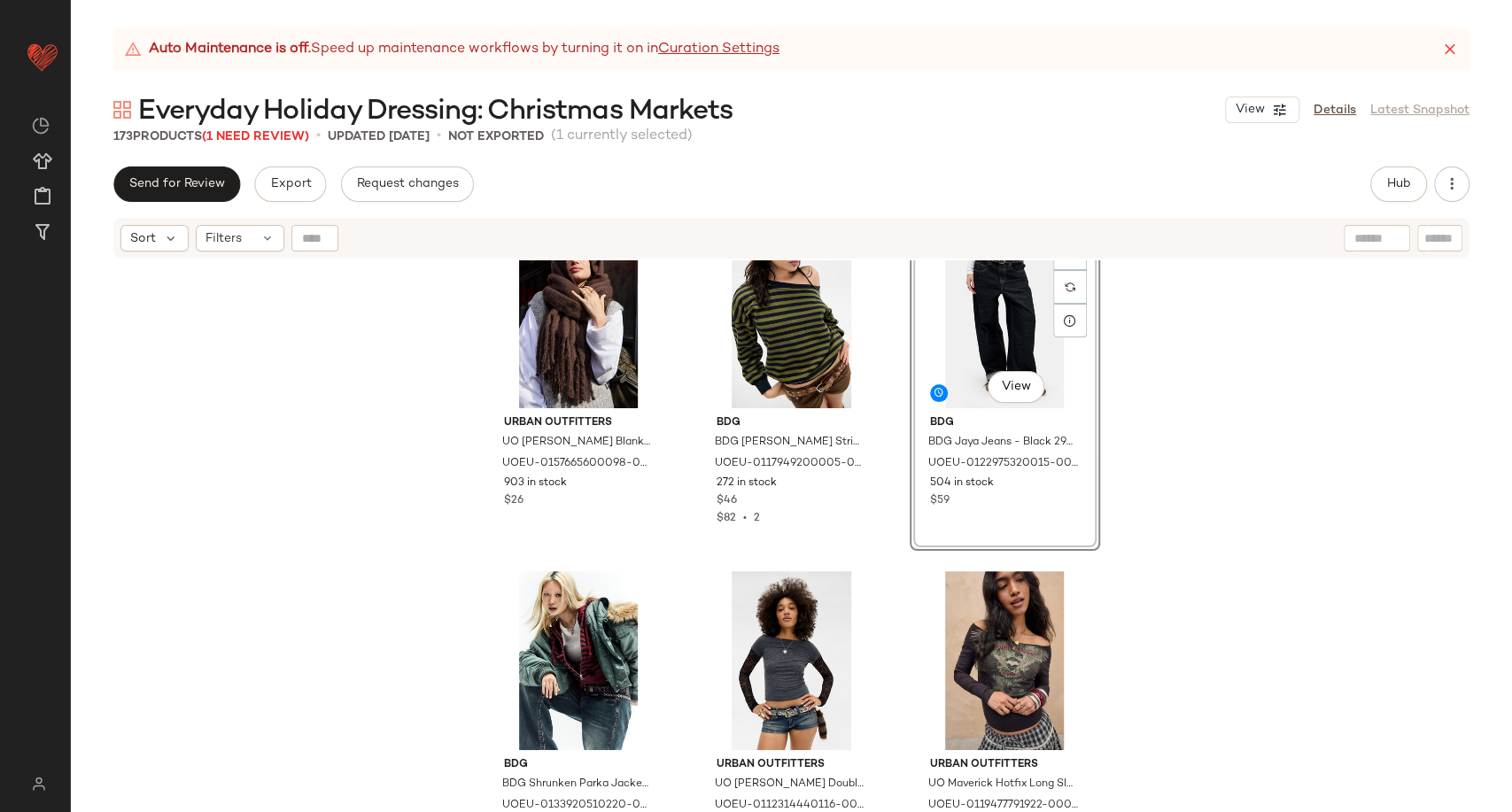
scroll to position [2791, 0]
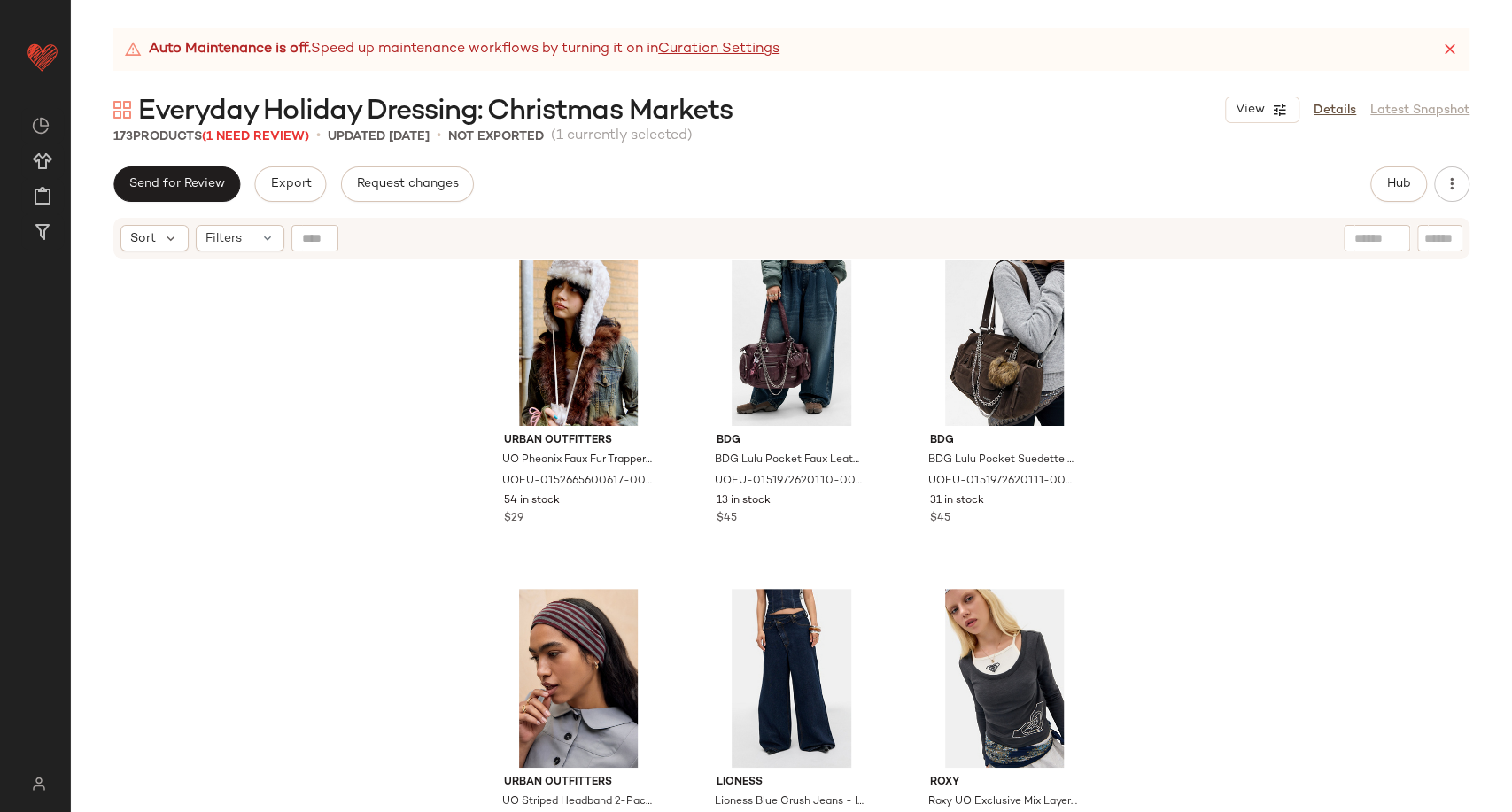
scroll to position [7712, 0]
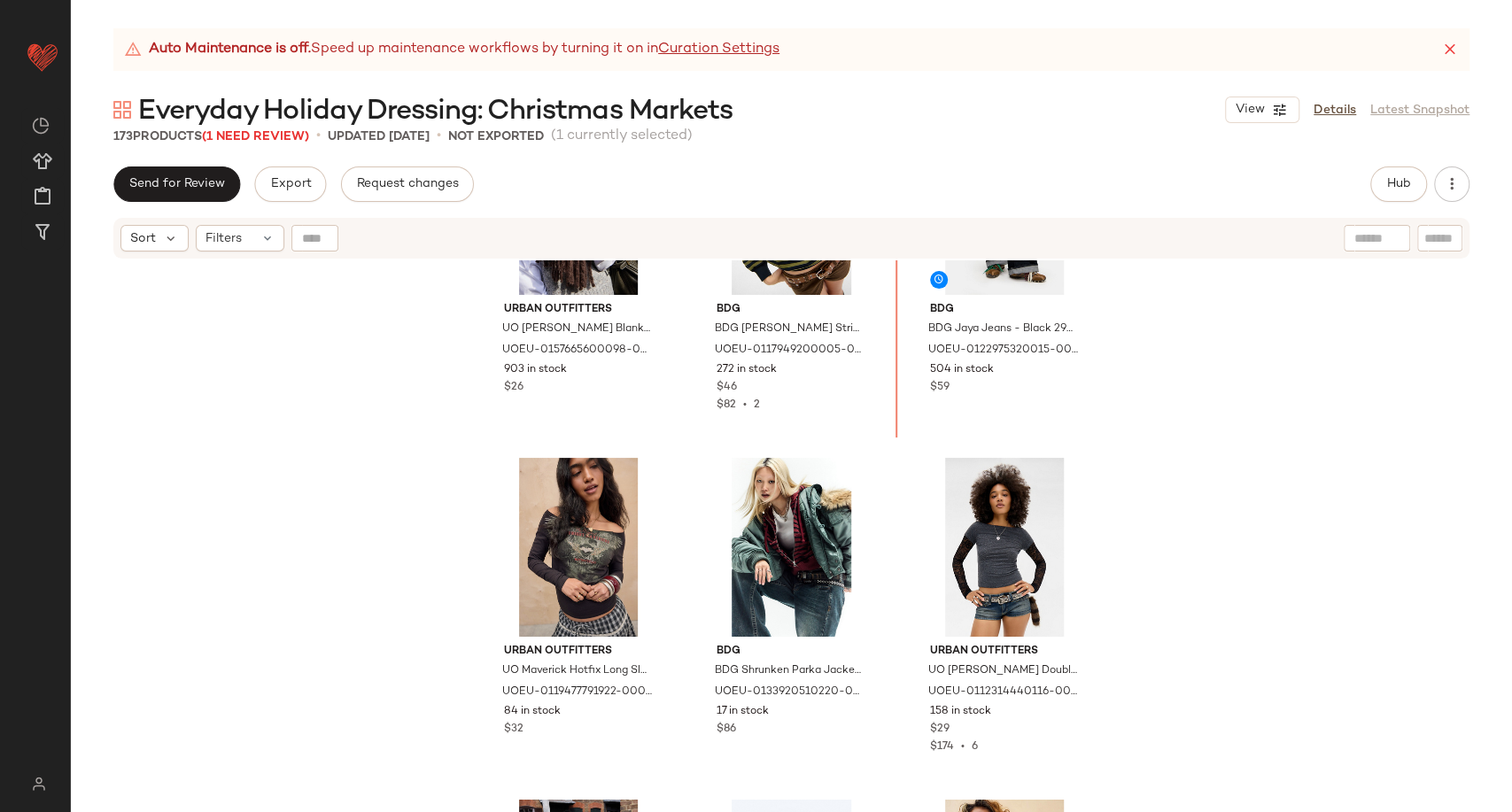
scroll to position [2889, 0]
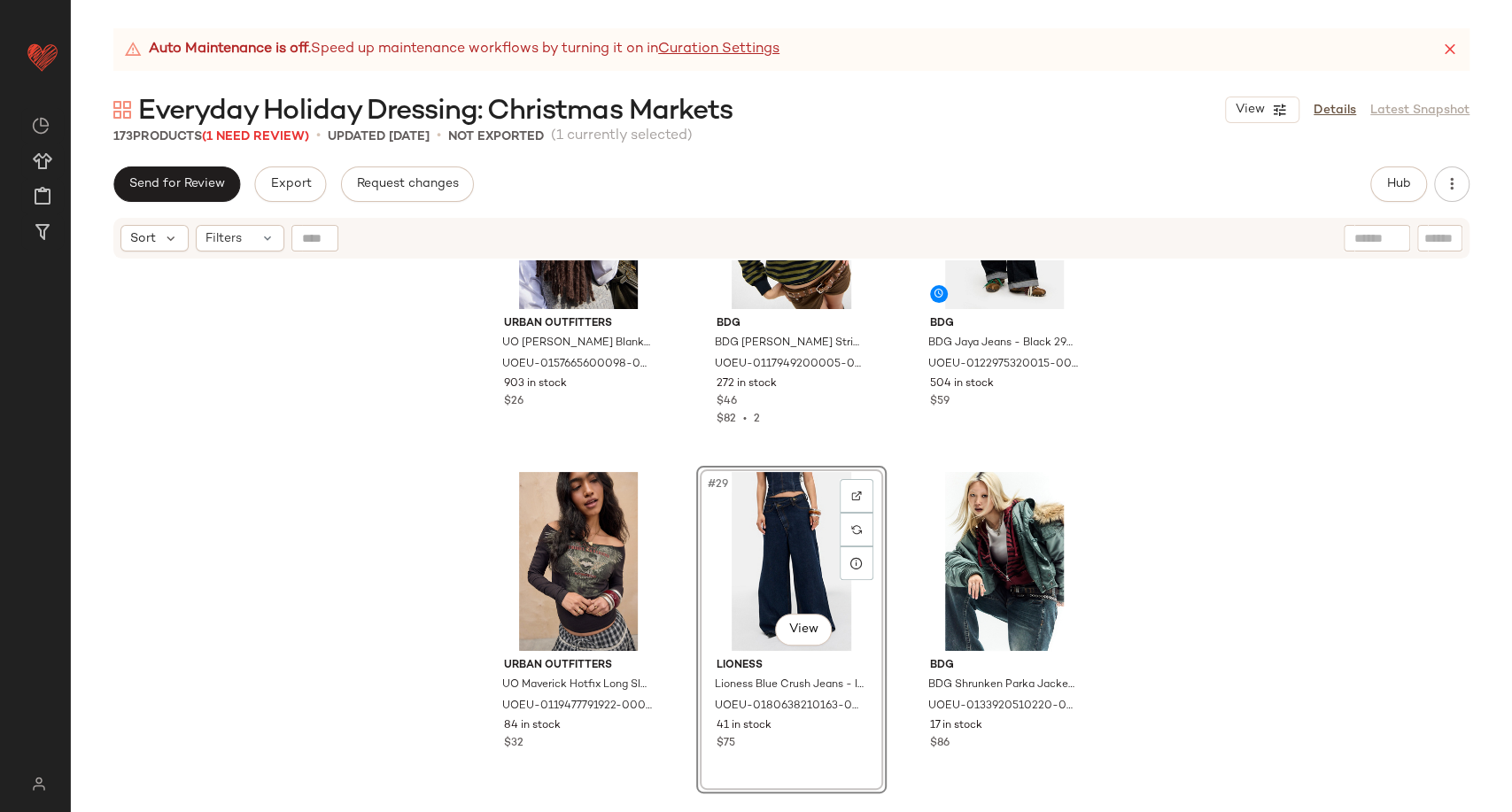
scroll to position [3184, 0]
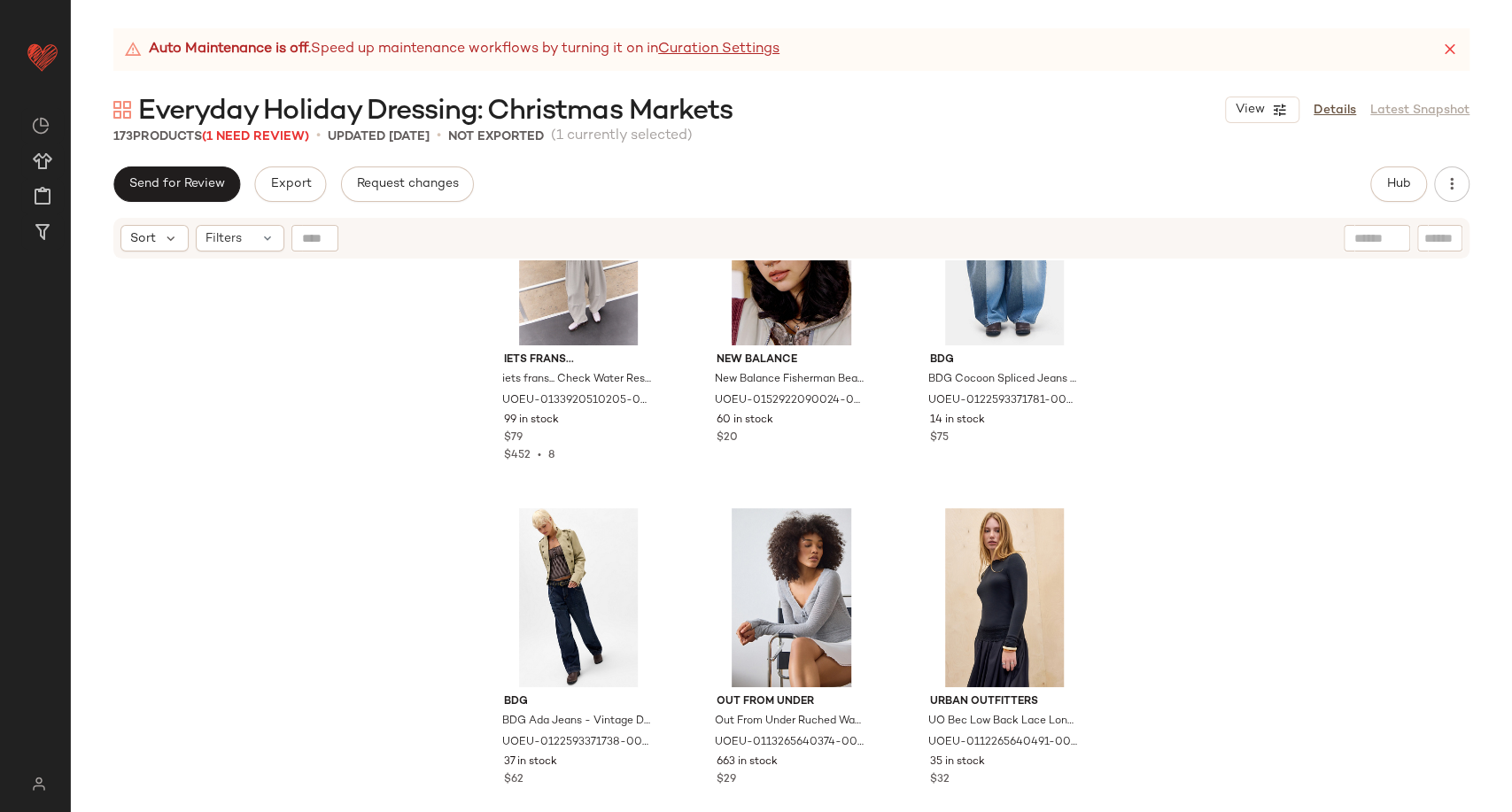
scroll to position [9678, 0]
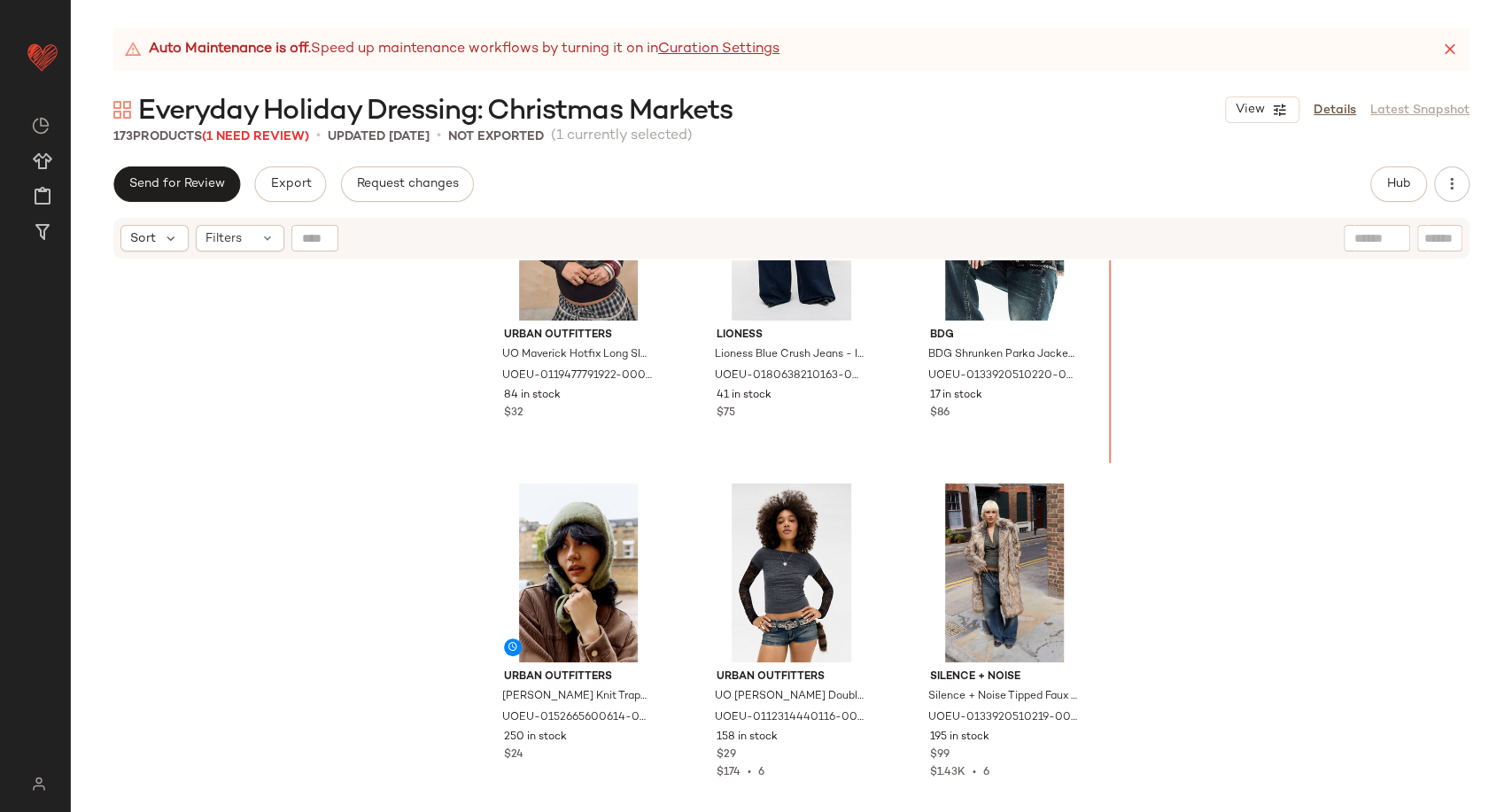
scroll to position [3219, 0]
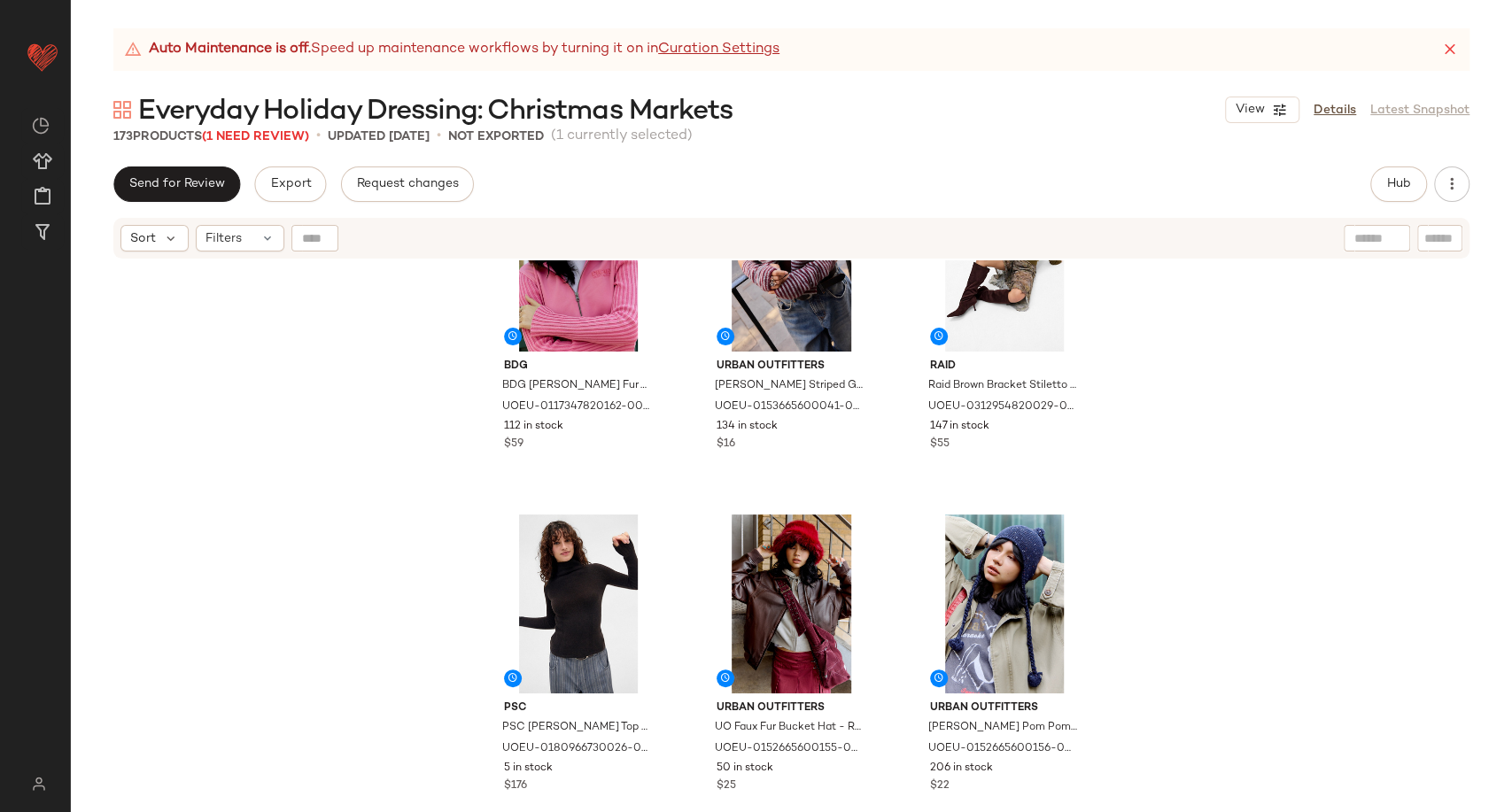
scroll to position [5974, 0]
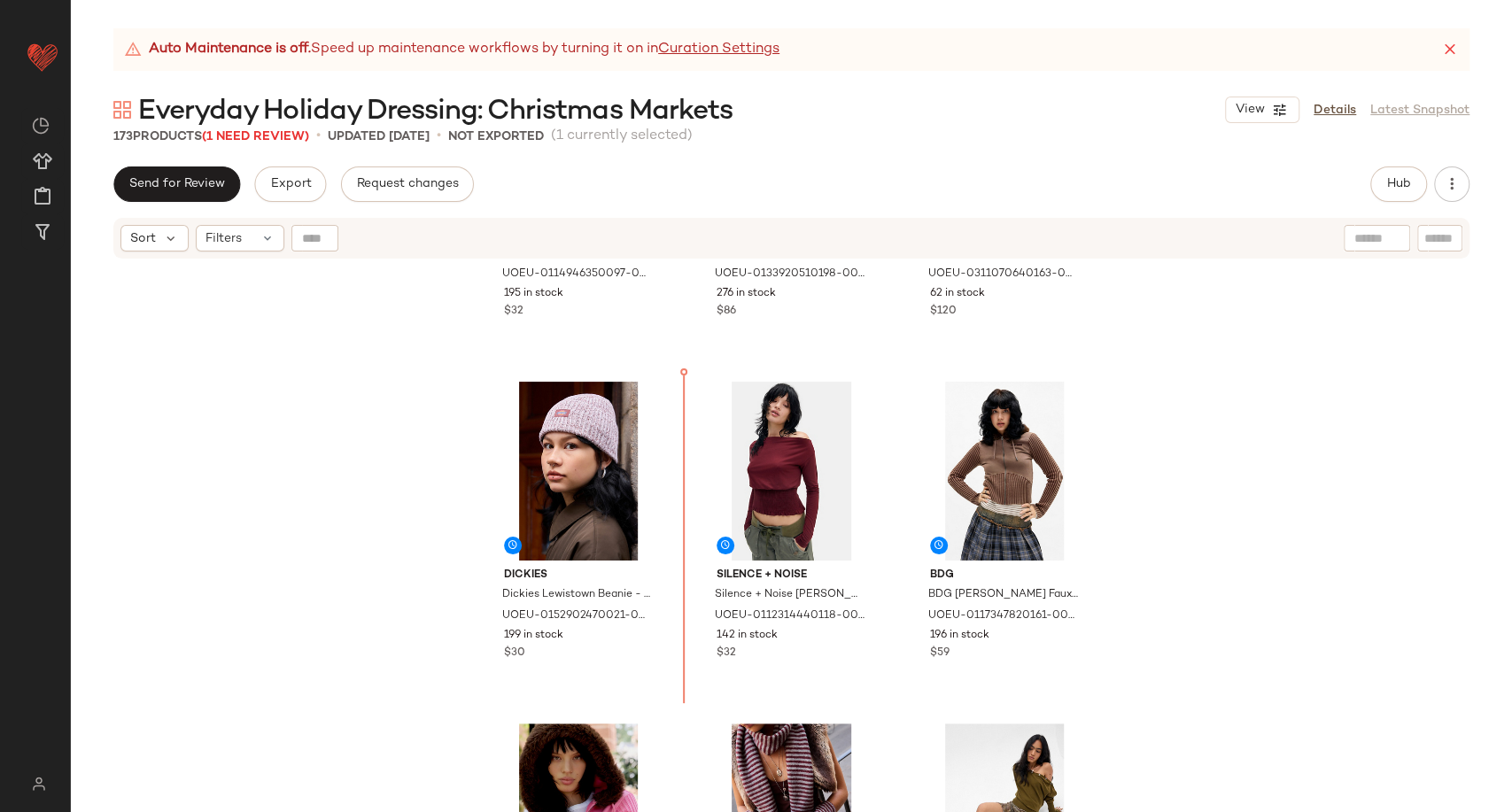
scroll to position [5018, 0]
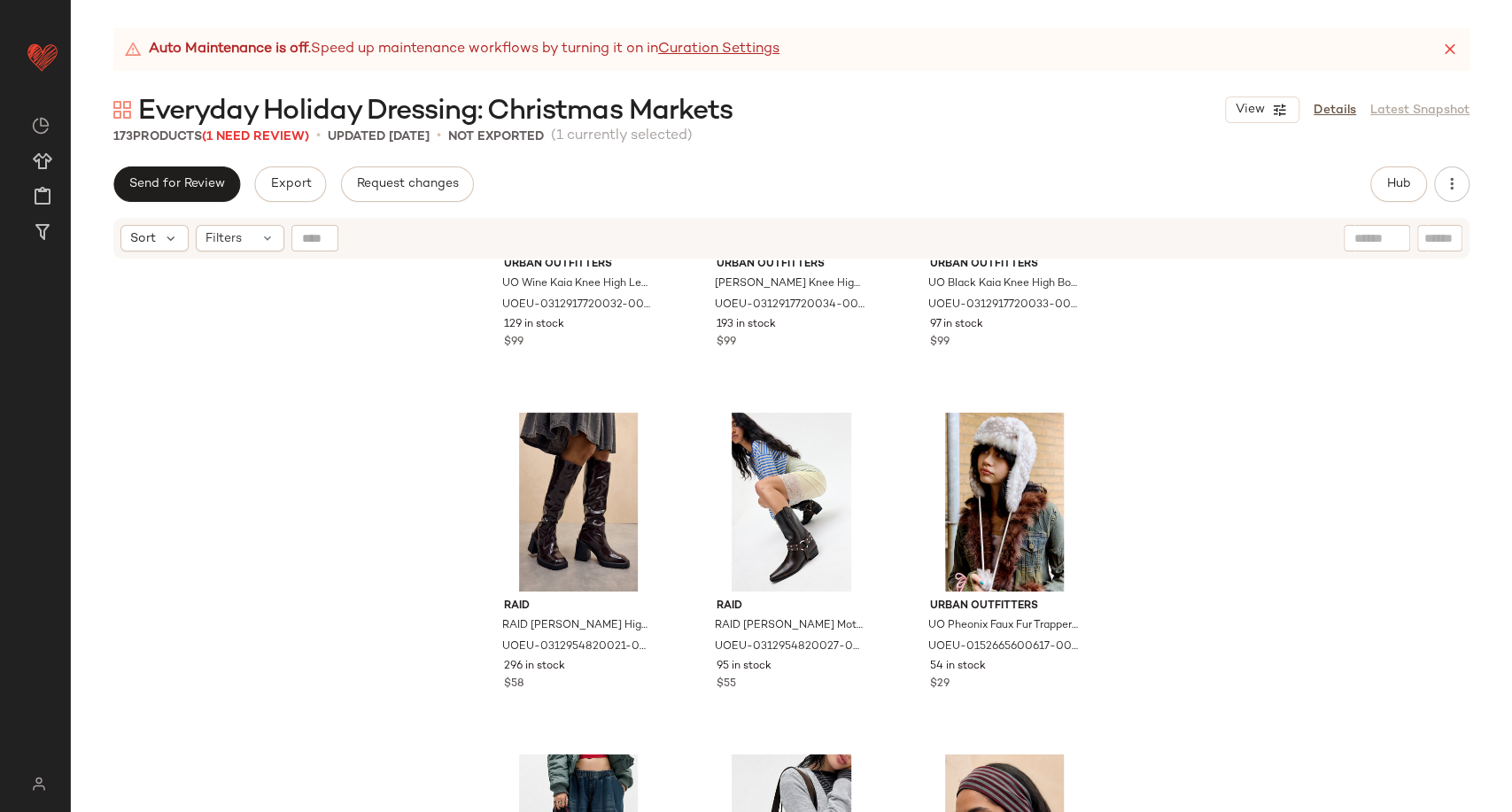
scroll to position [7491, 0]
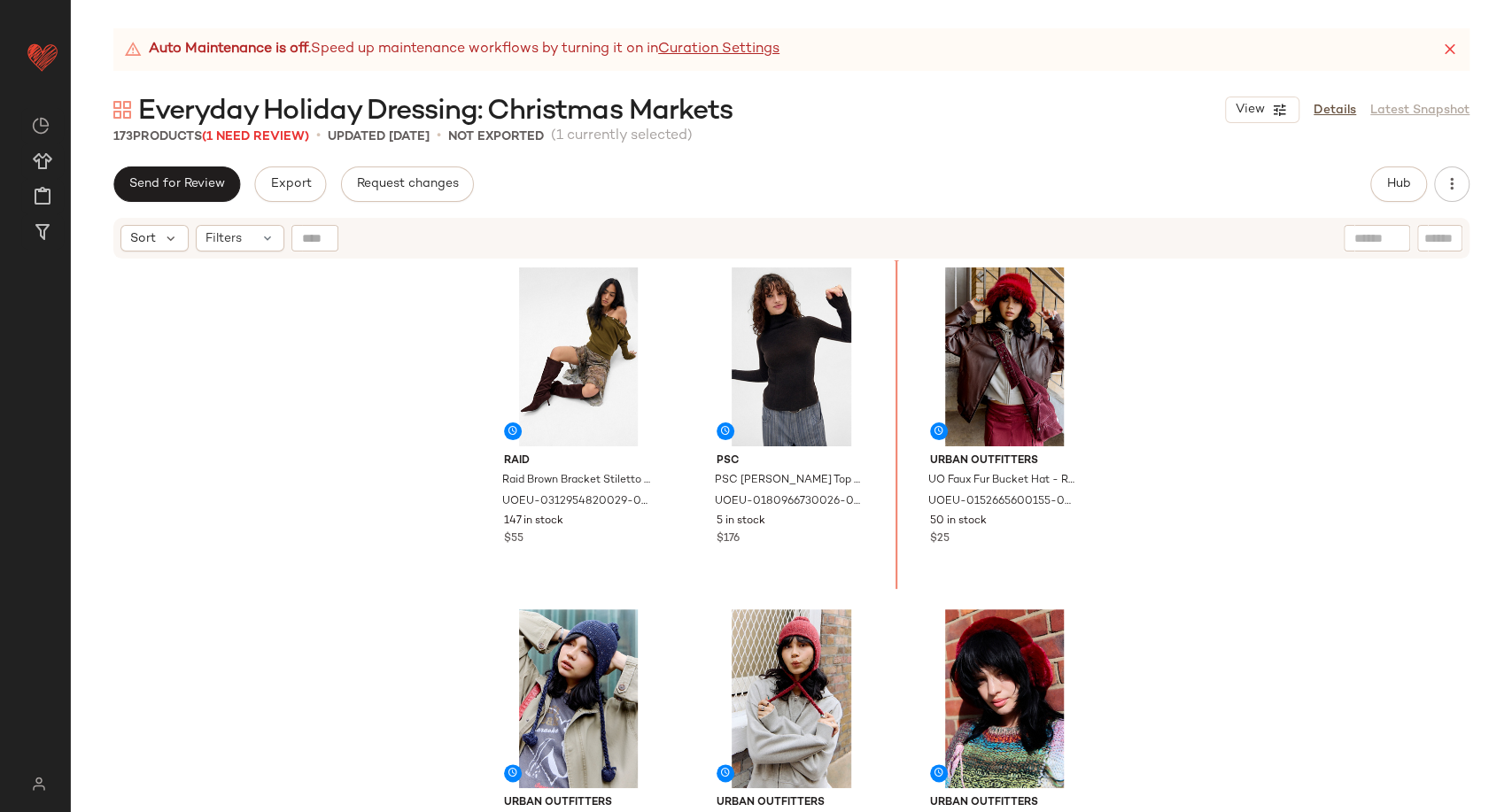
scroll to position [5823, 0]
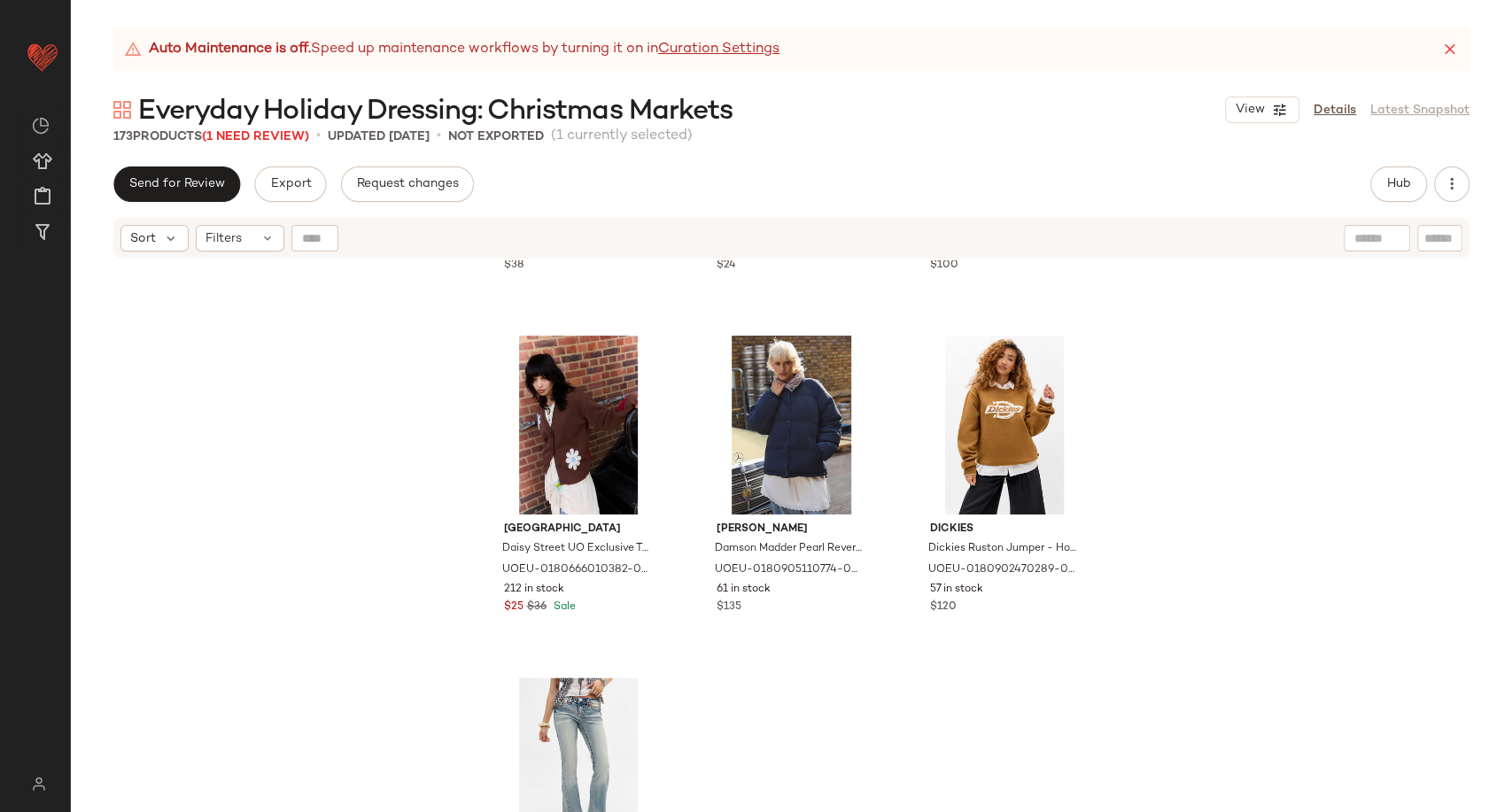
scroll to position [10840, 0]
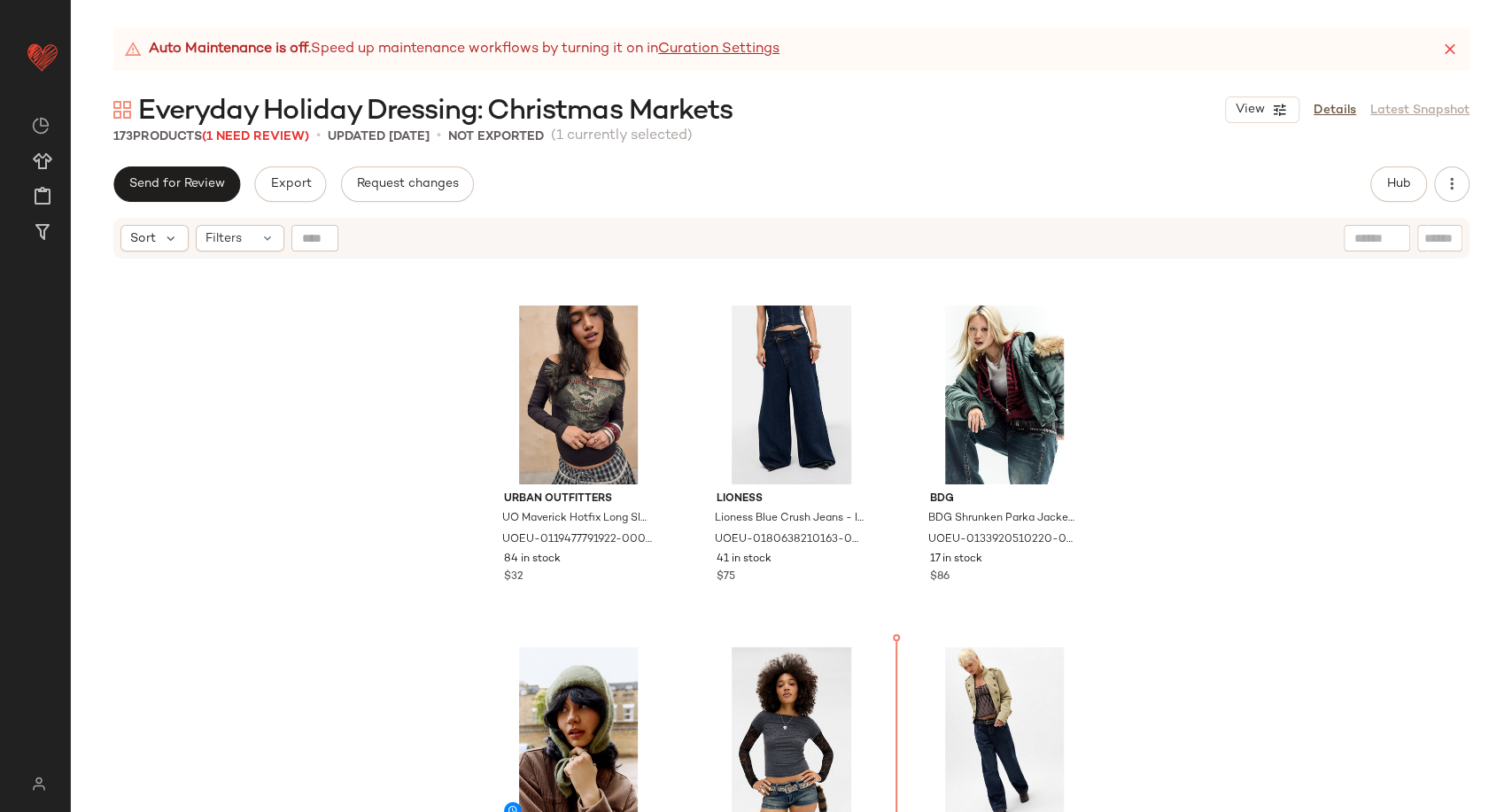
scroll to position [3101, 0]
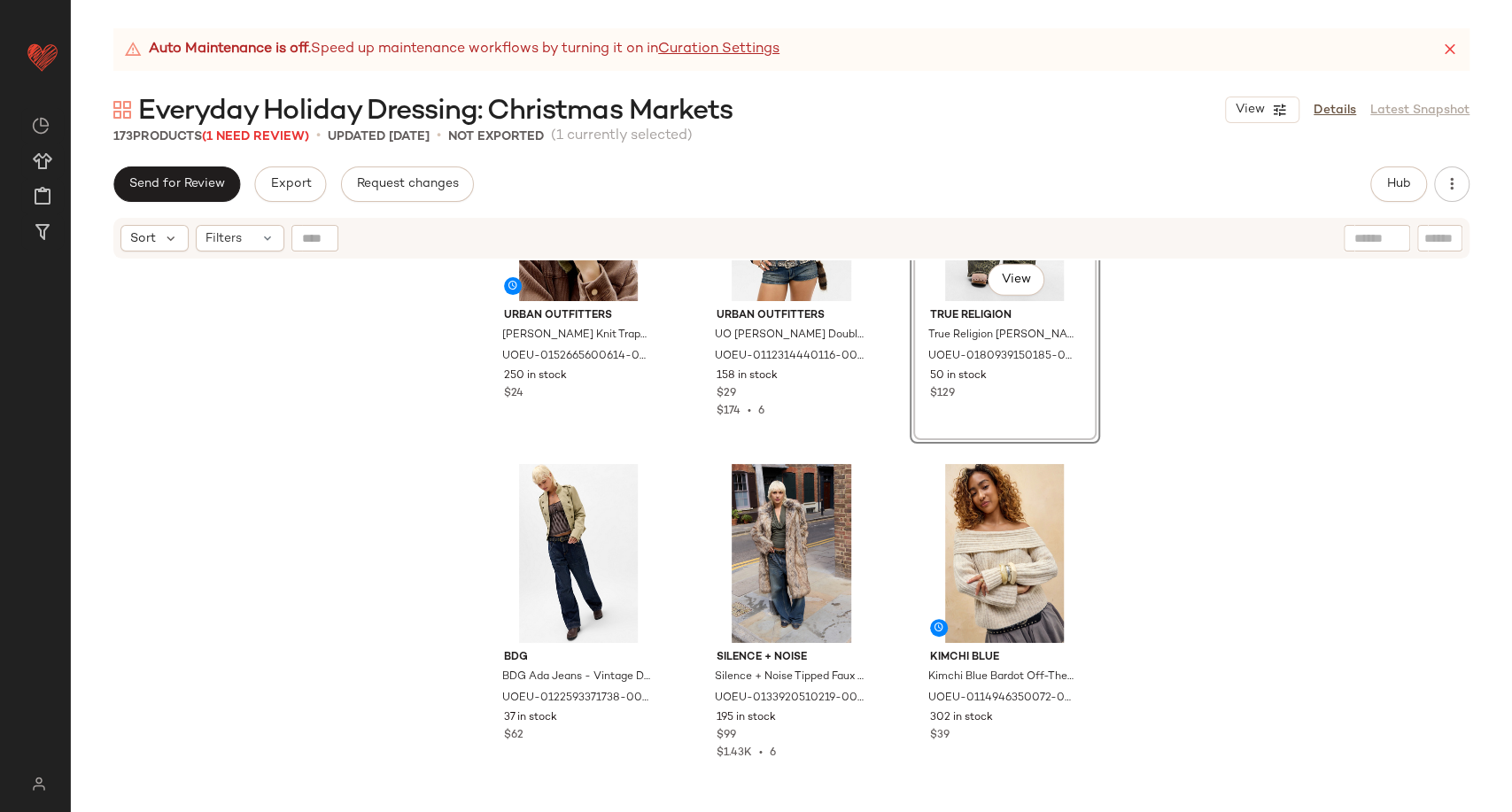
scroll to position [3593, 0]
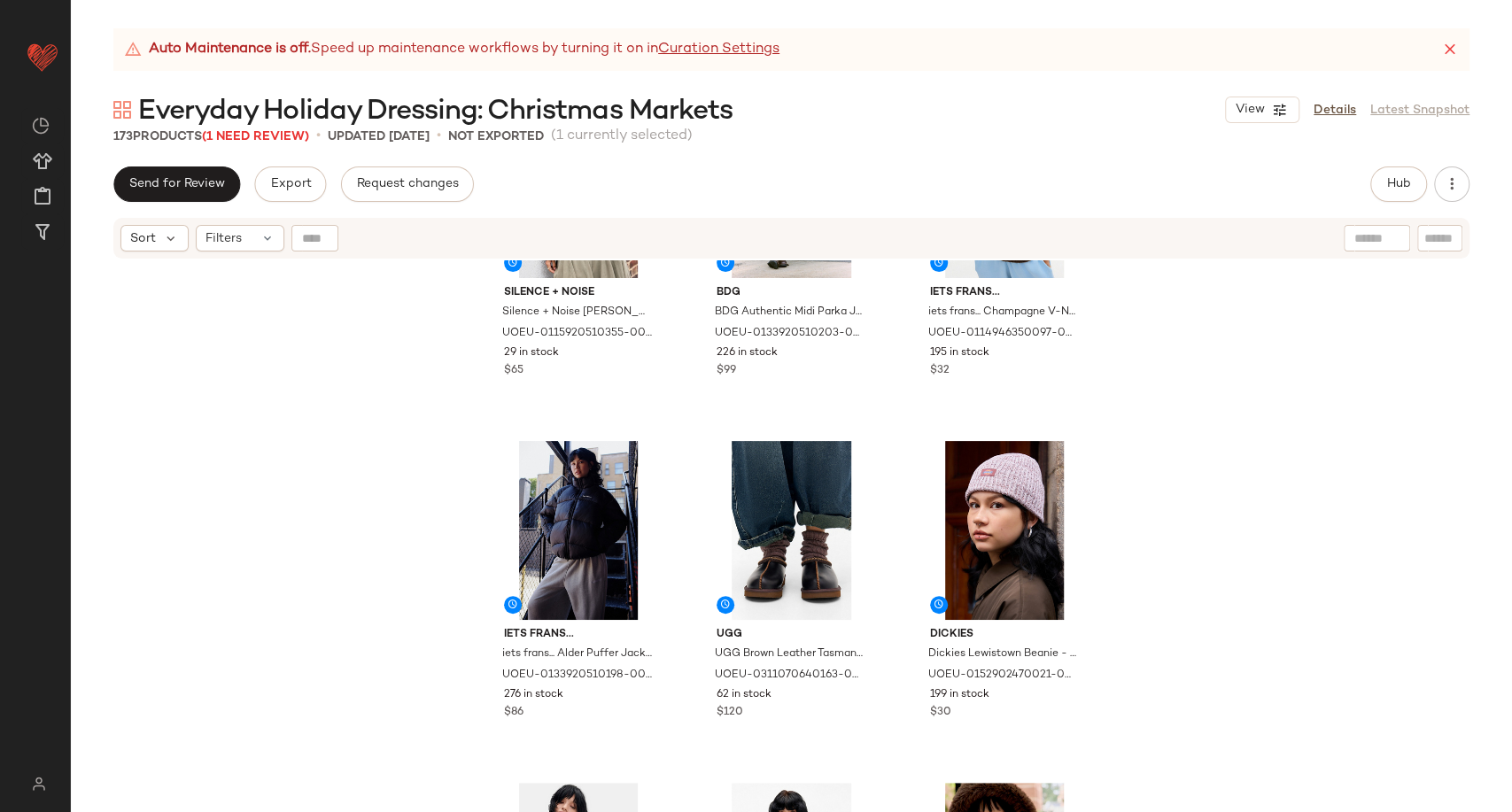
scroll to position [4577, 0]
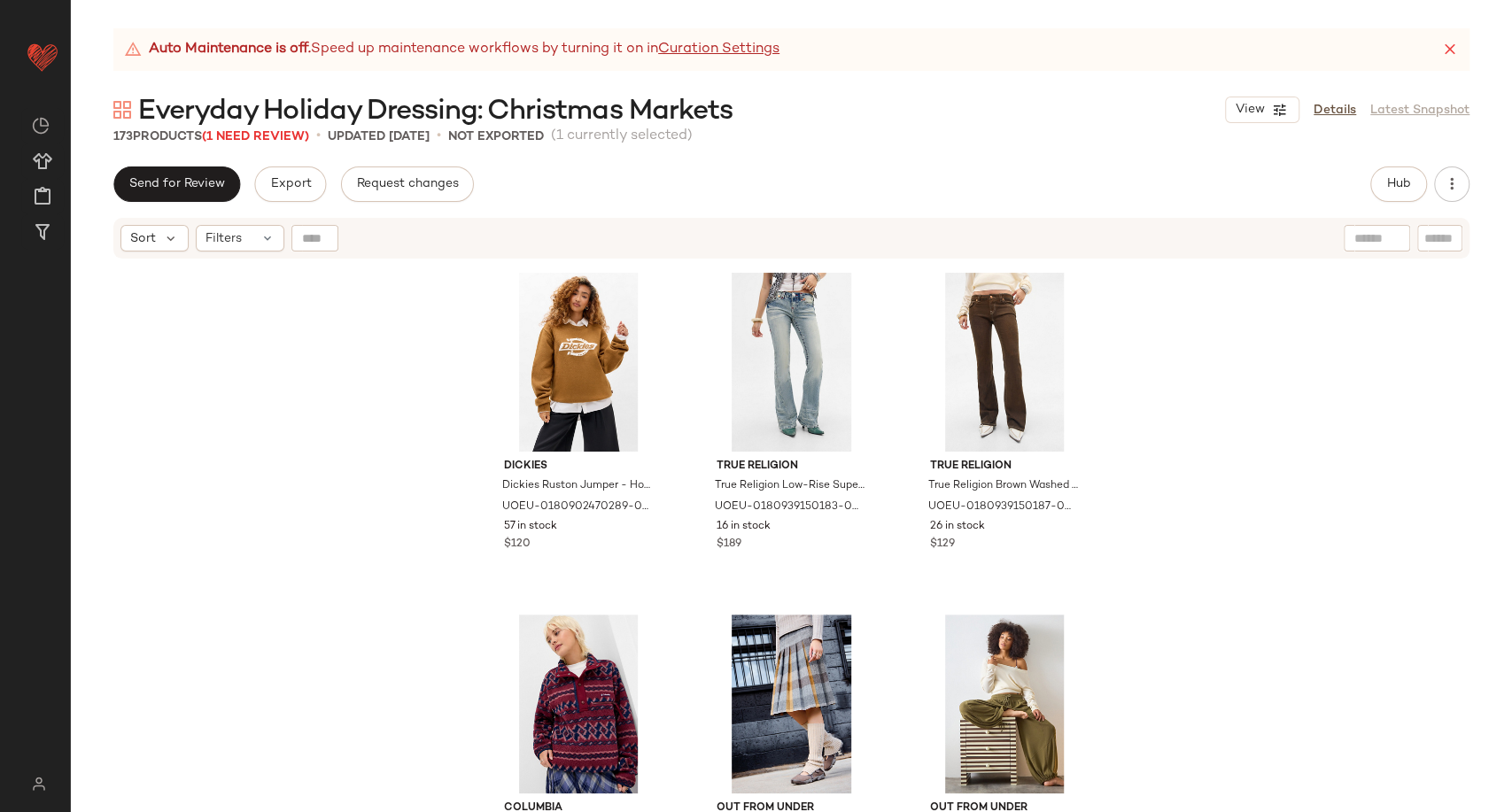
scroll to position [10921, 0]
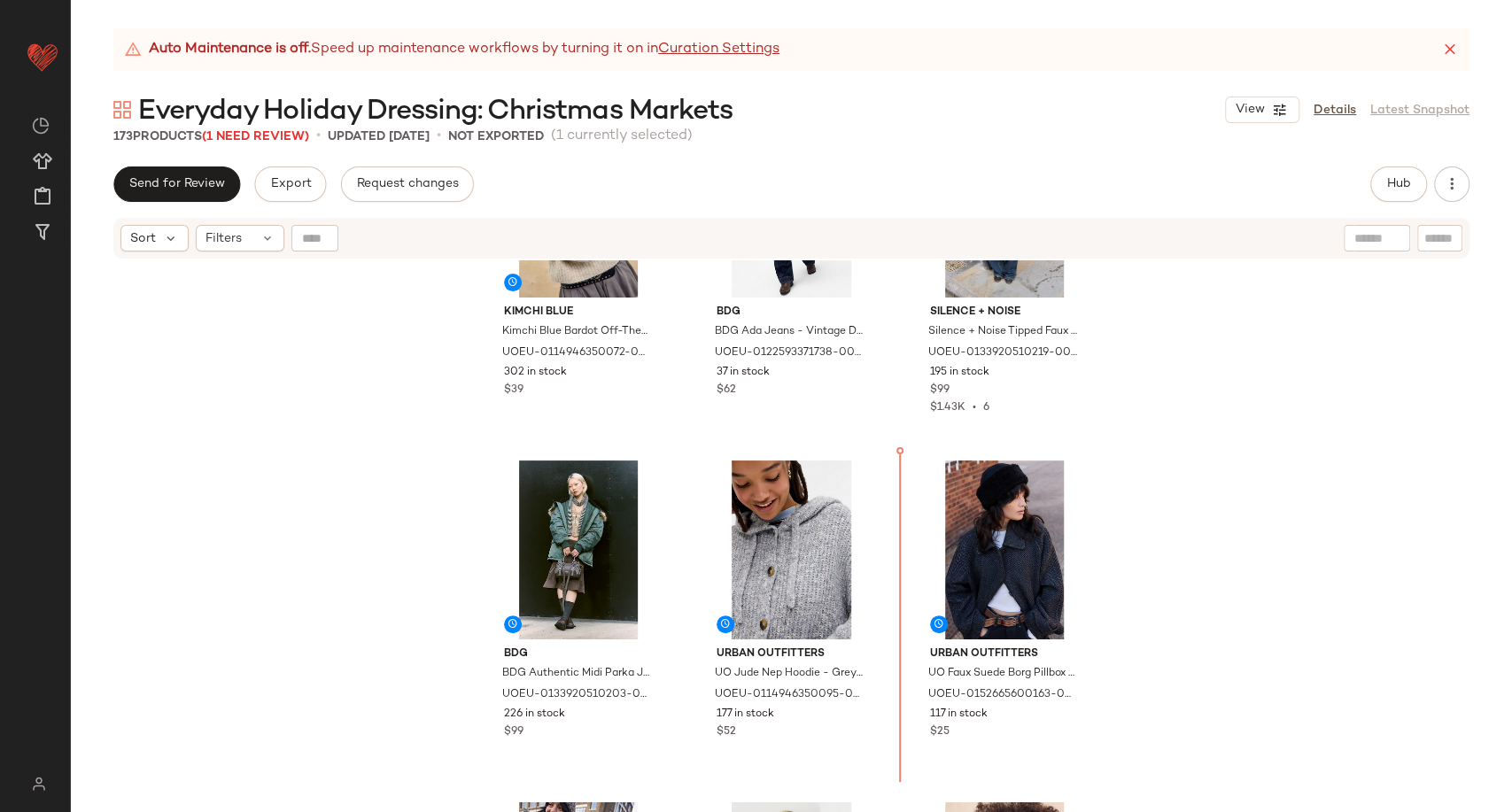
scroll to position [3882, 0]
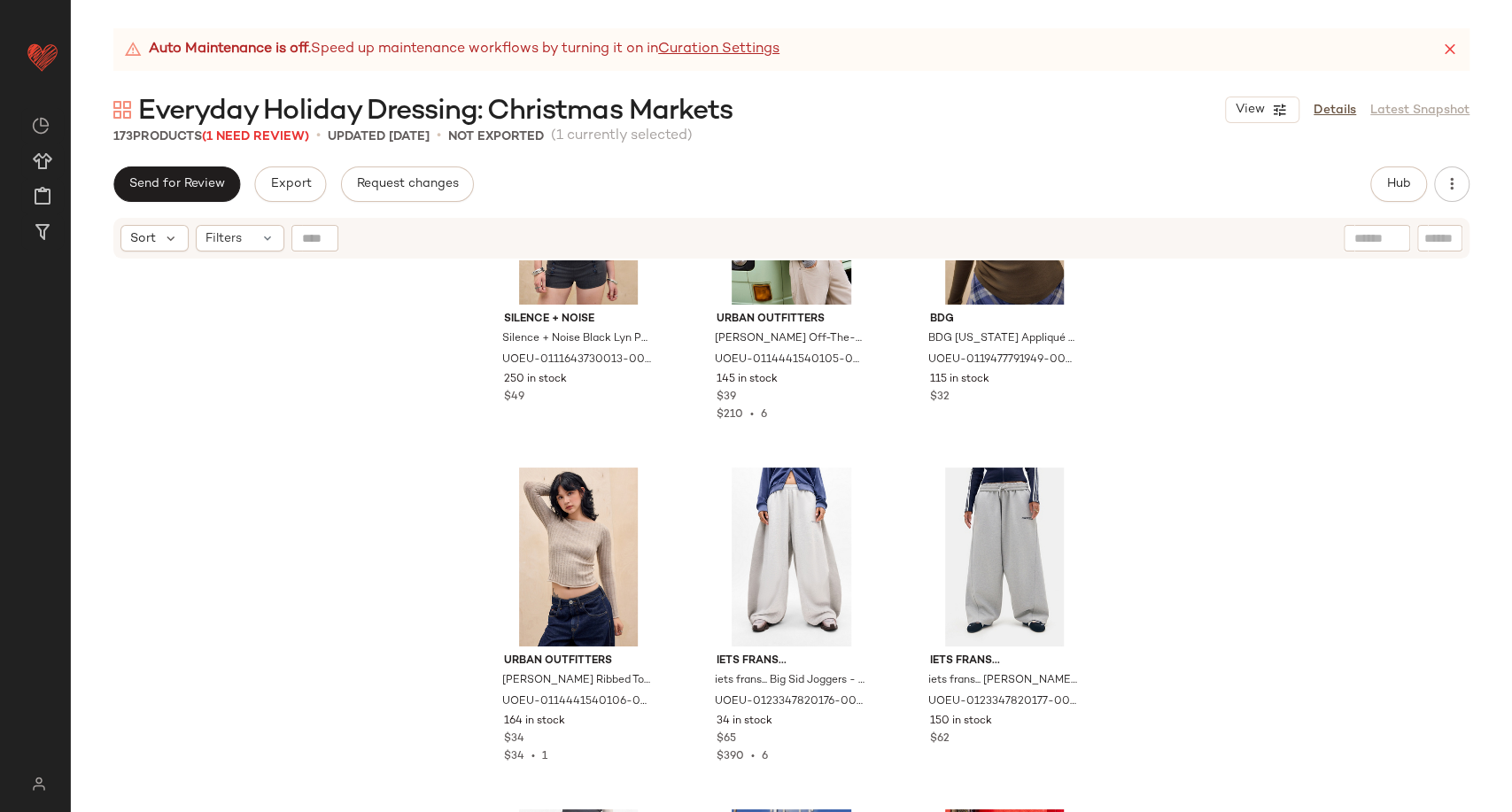
scroll to position [8311, 0]
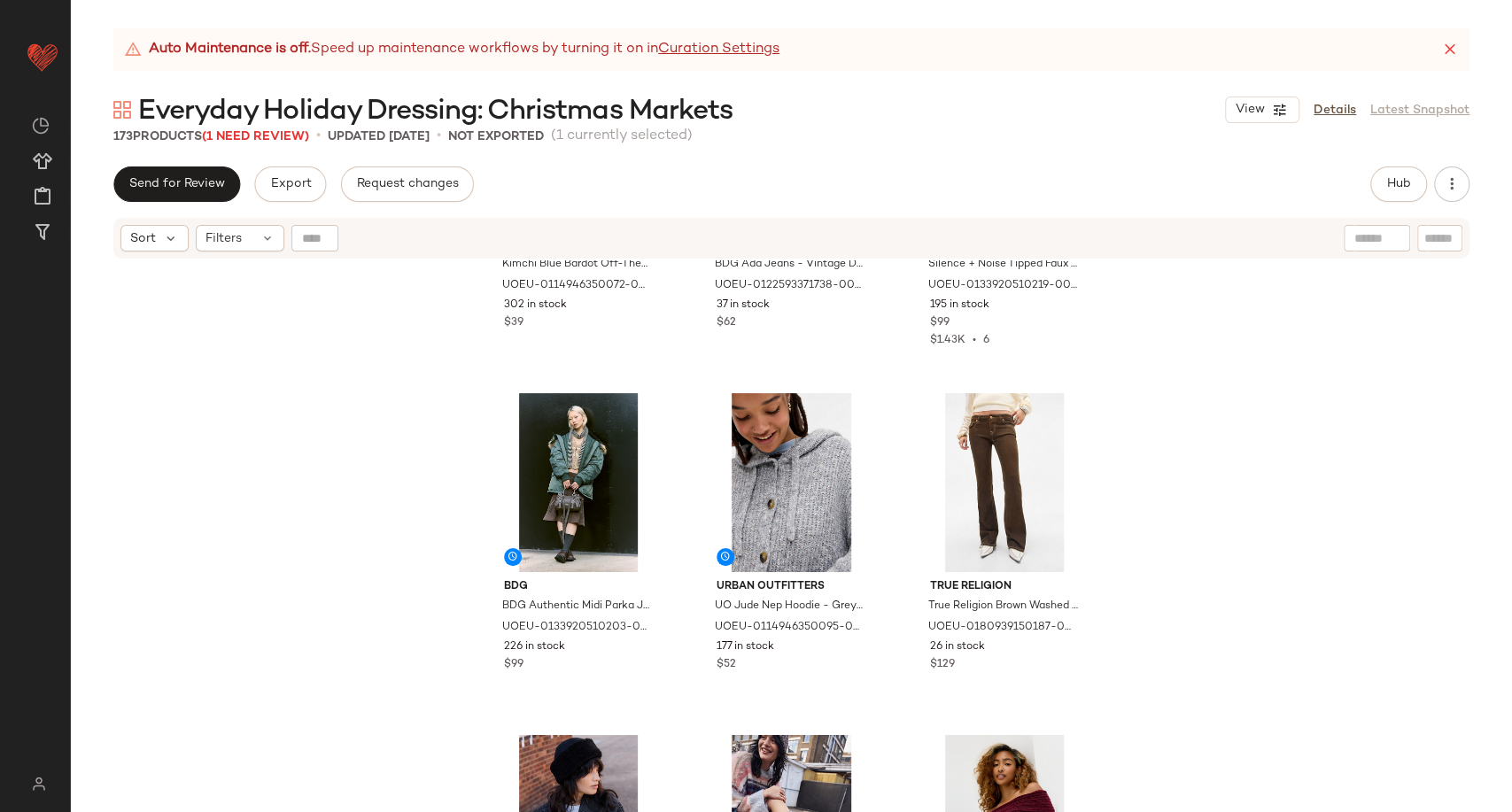
scroll to position [4068, 0]
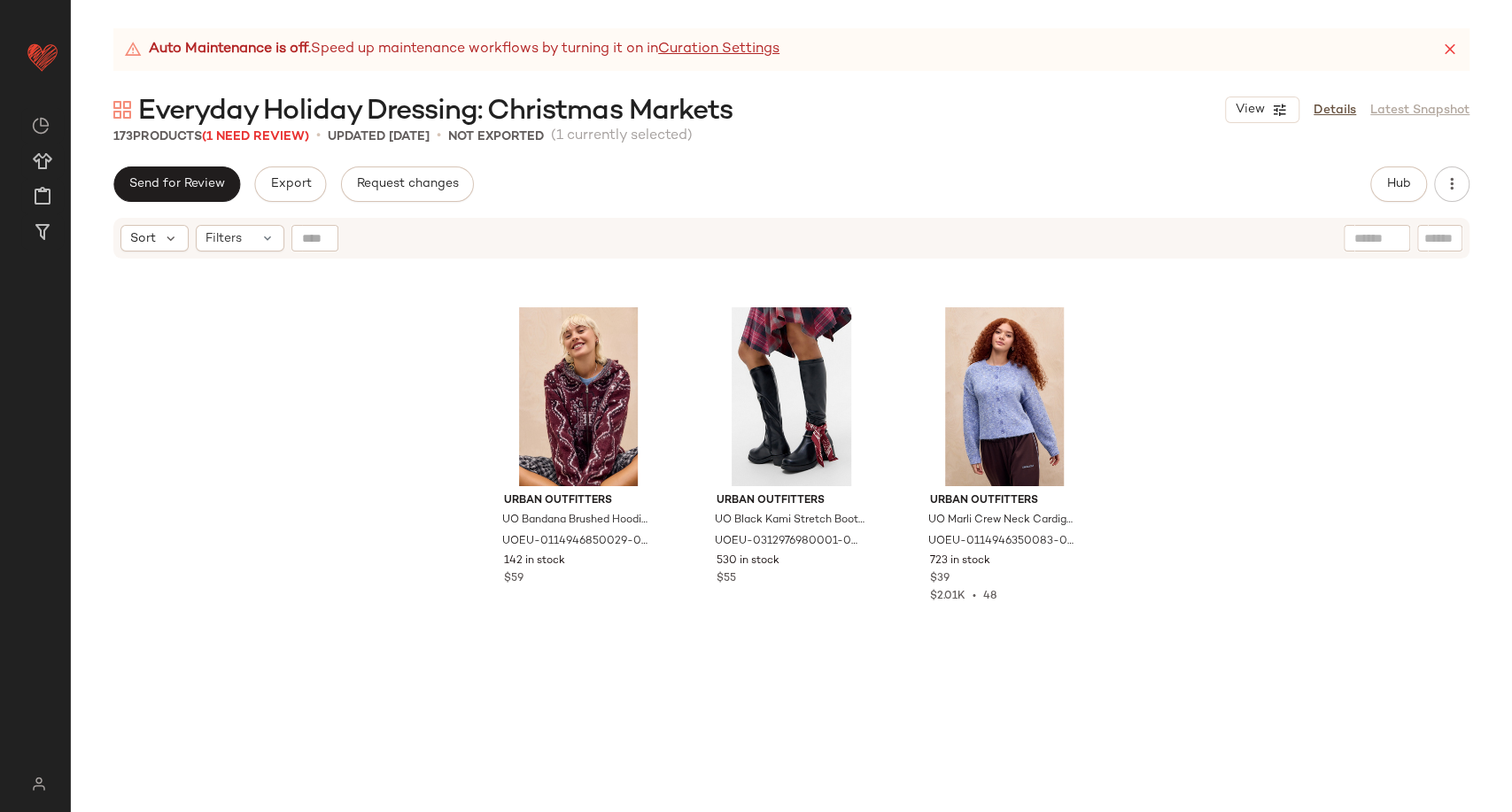
scroll to position [13318, 0]
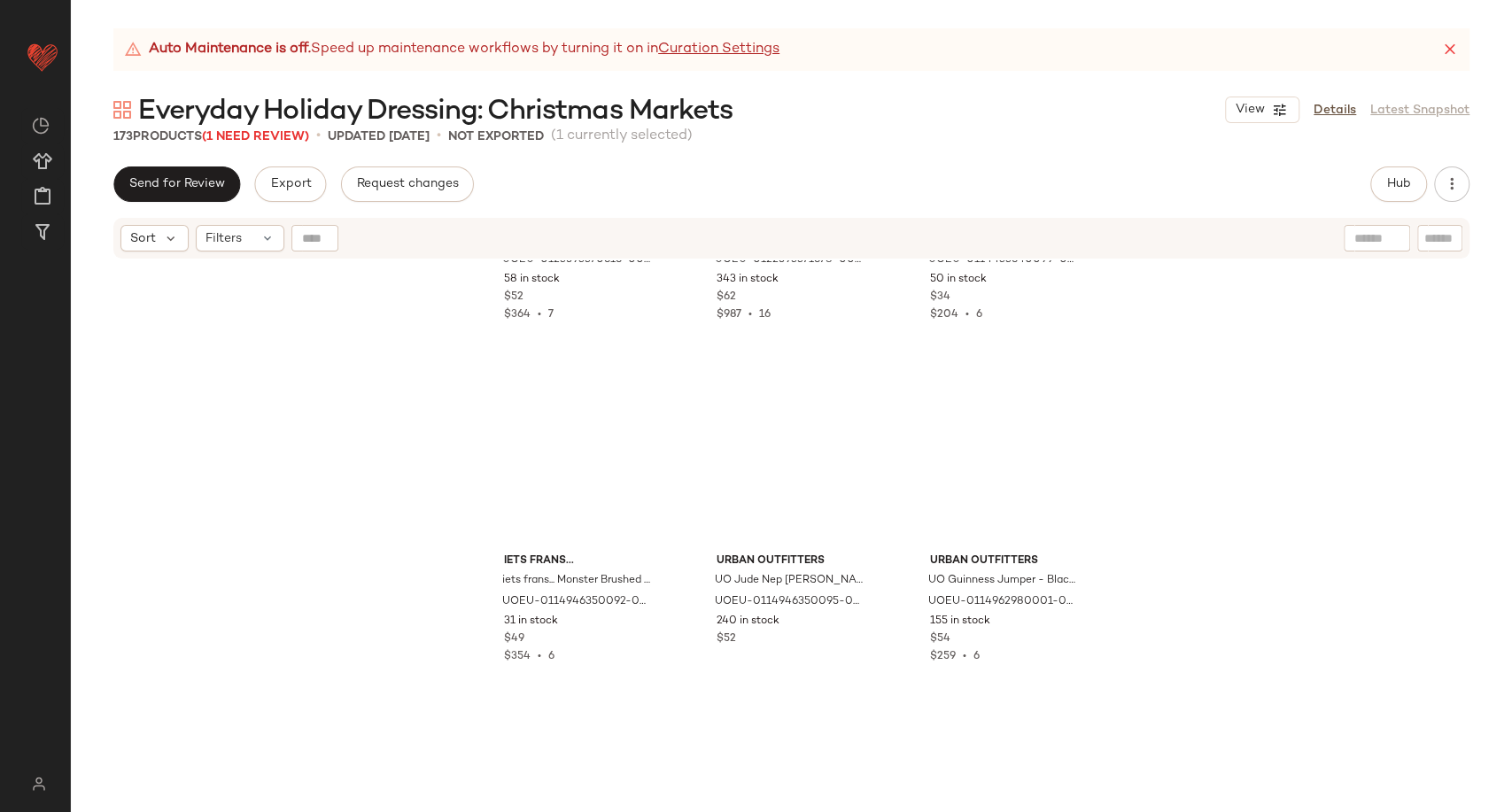
scroll to position [13758, 0]
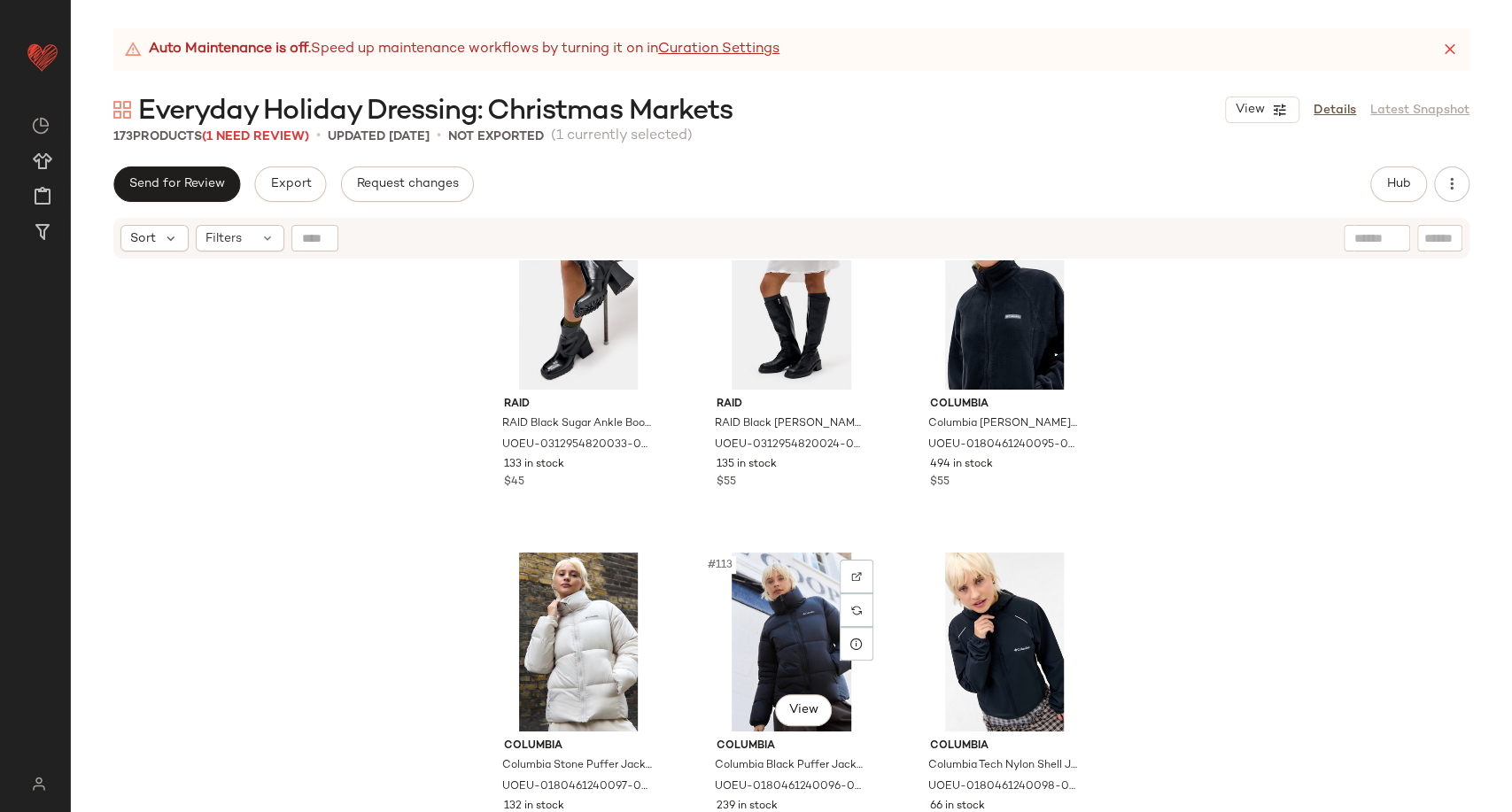
scroll to position [12085, 0]
